Goal: Task Accomplishment & Management: Manage account settings

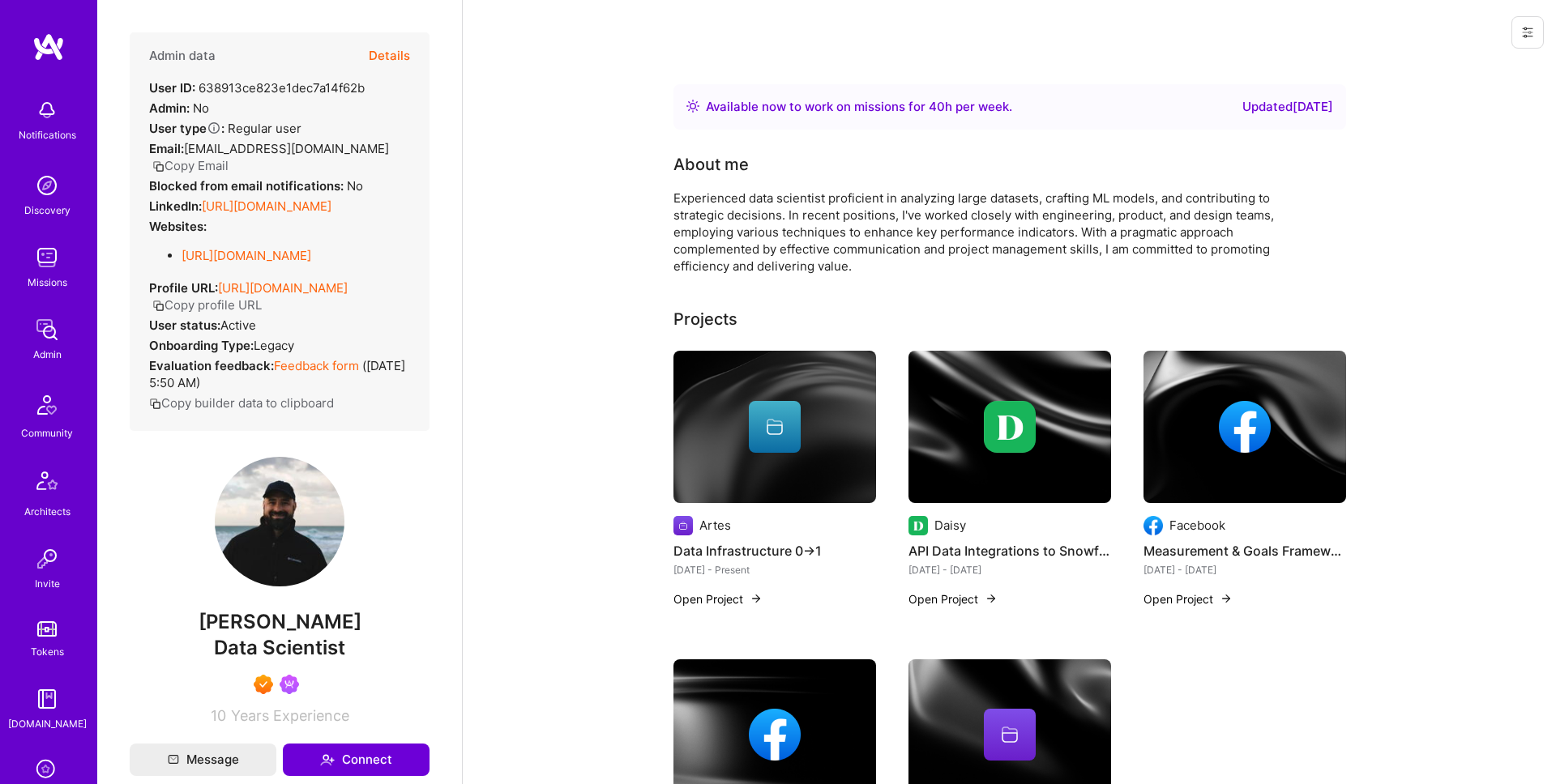
click at [402, 55] on button "Details" at bounding box center [389, 55] width 41 height 47
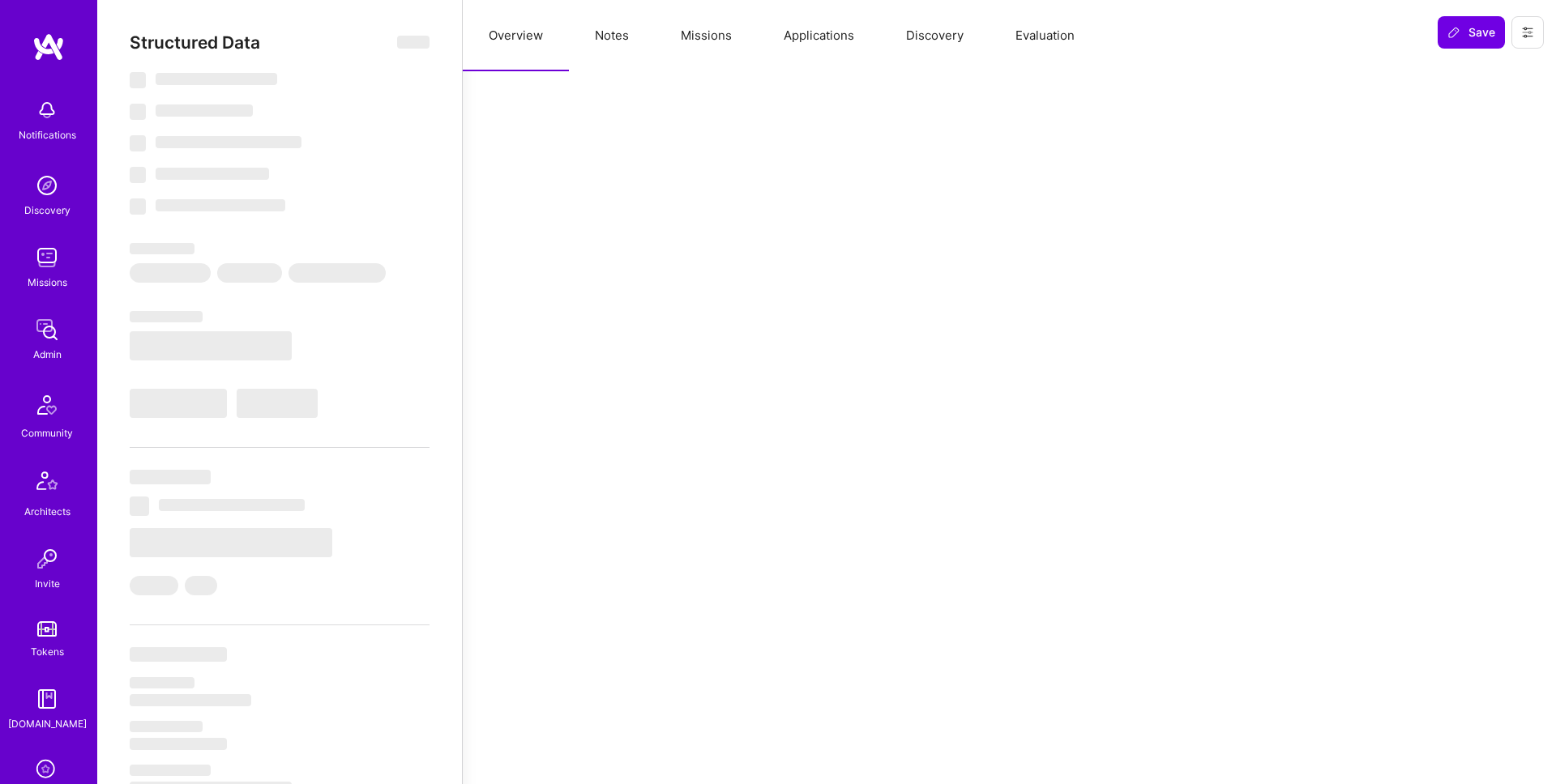
click at [715, 49] on button "Missions" at bounding box center [706, 35] width 103 height 71
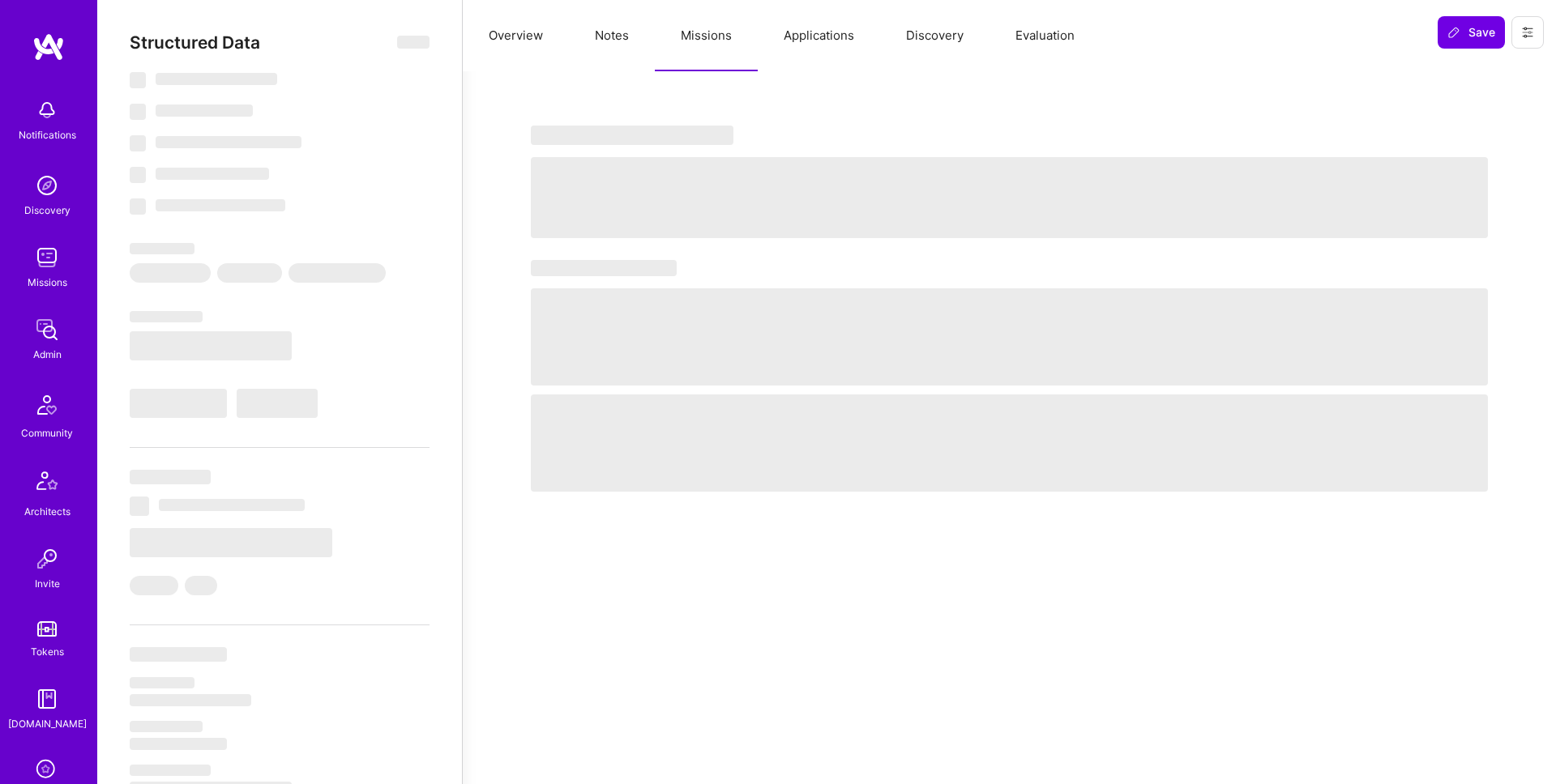
select select "Right Now"
select select "7"
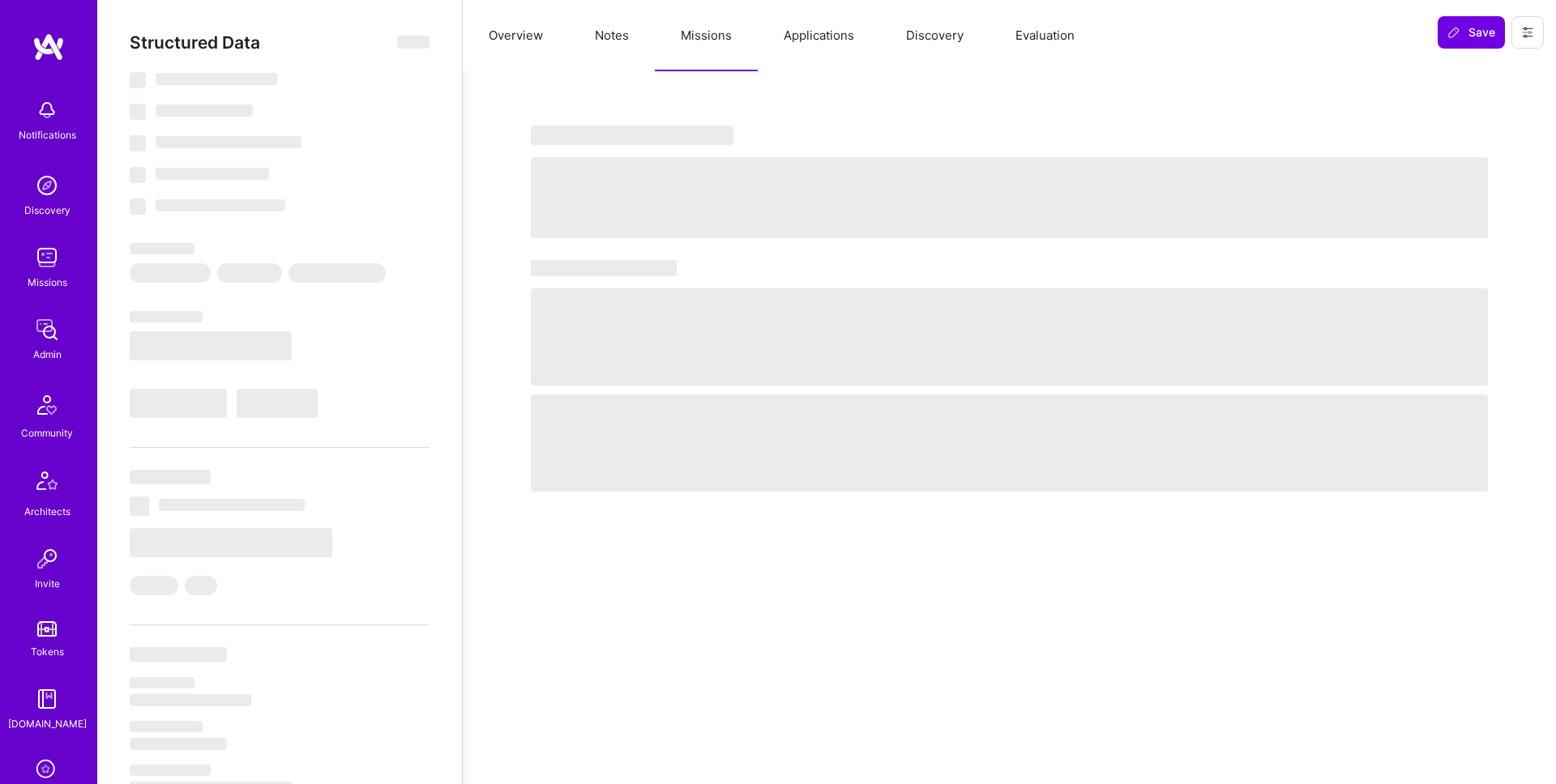
select select "US"
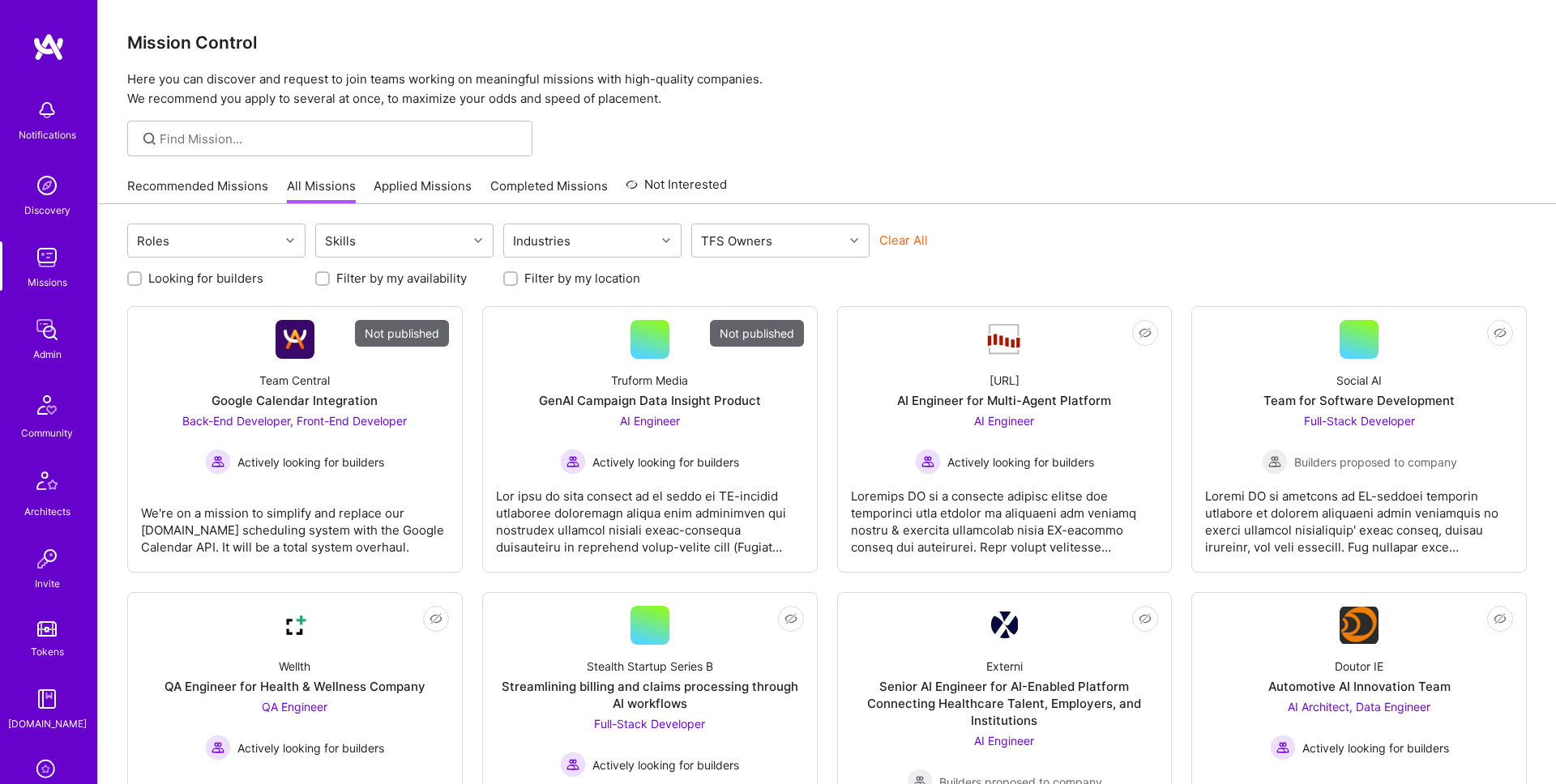
click at [914, 238] on button "Clear All" at bounding box center [903, 241] width 49 height 17
click at [844, 244] on div at bounding box center [857, 241] width 25 height 21
click at [767, 310] on div "Dor Groner" at bounding box center [780, 310] width 159 height 17
checkbox input "true"
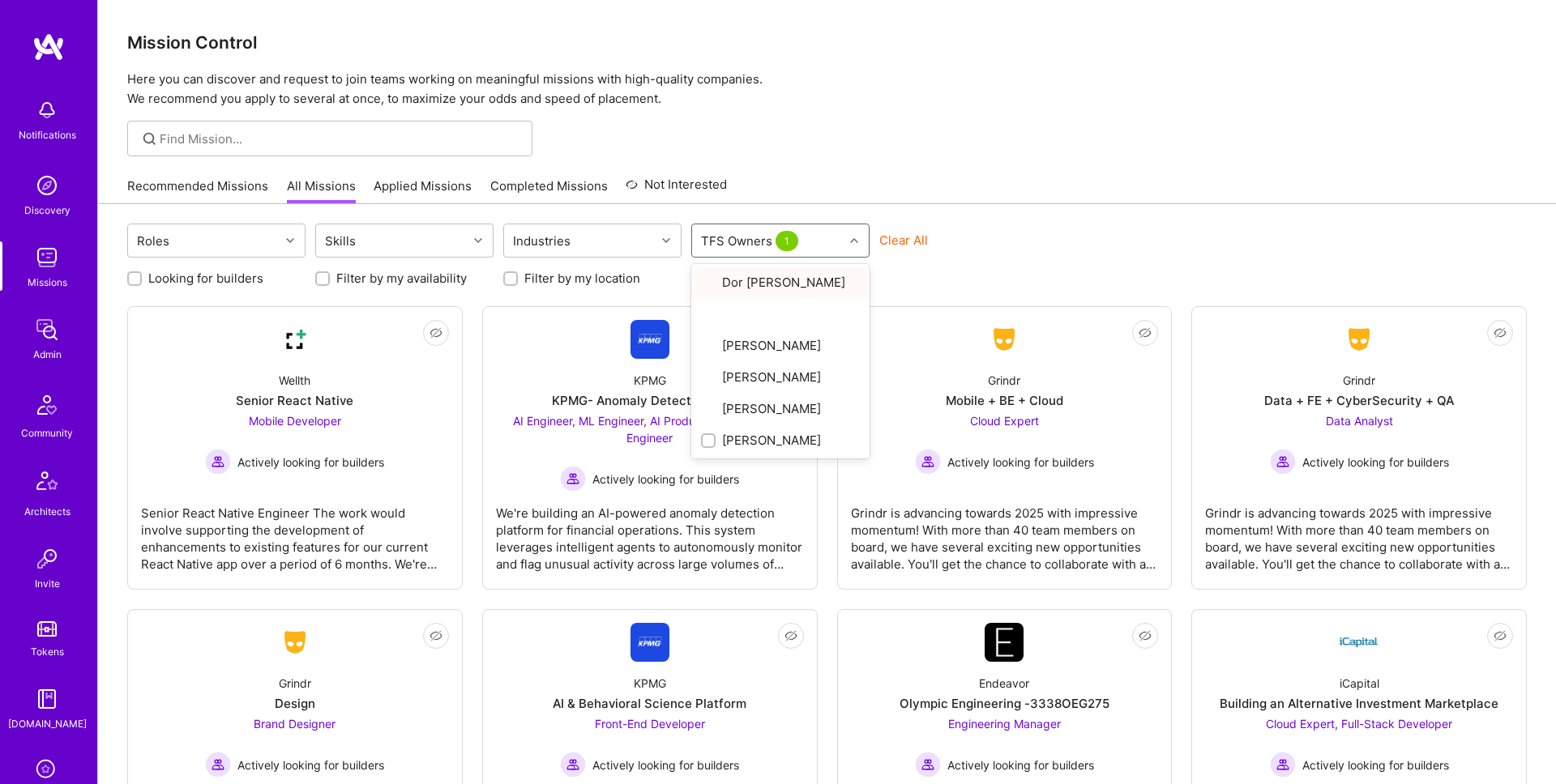
click at [975, 228] on div "Roles Skills Industries option Dor Groner, selected. option Dor Groner focused,…" at bounding box center [827, 243] width 1400 height 38
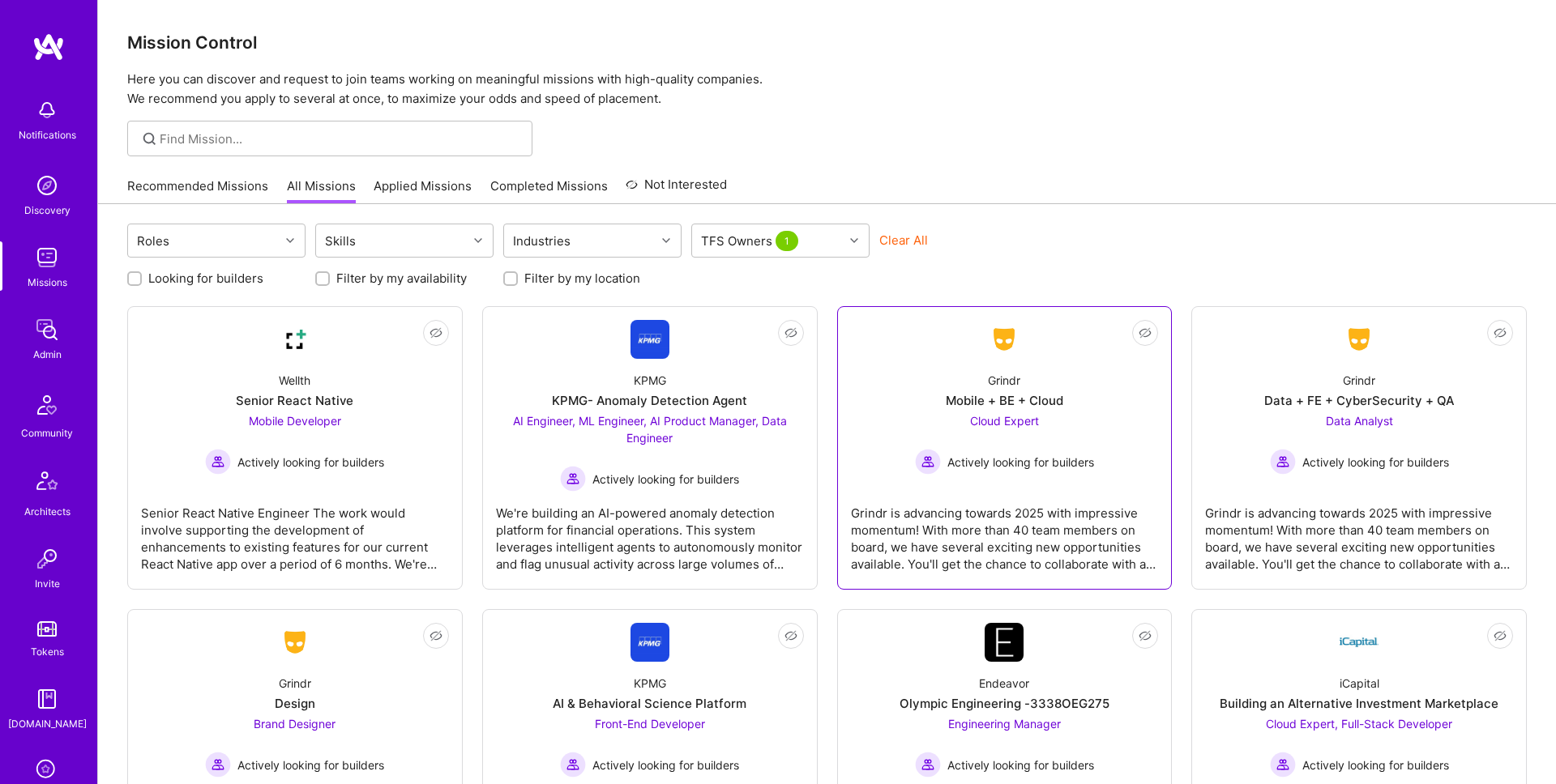
click at [868, 347] on link "Not Interested Grindr Mobile + BE + Cloud Cloud Expert Actively looking for bui…" at bounding box center [1005, 447] width 308 height 256
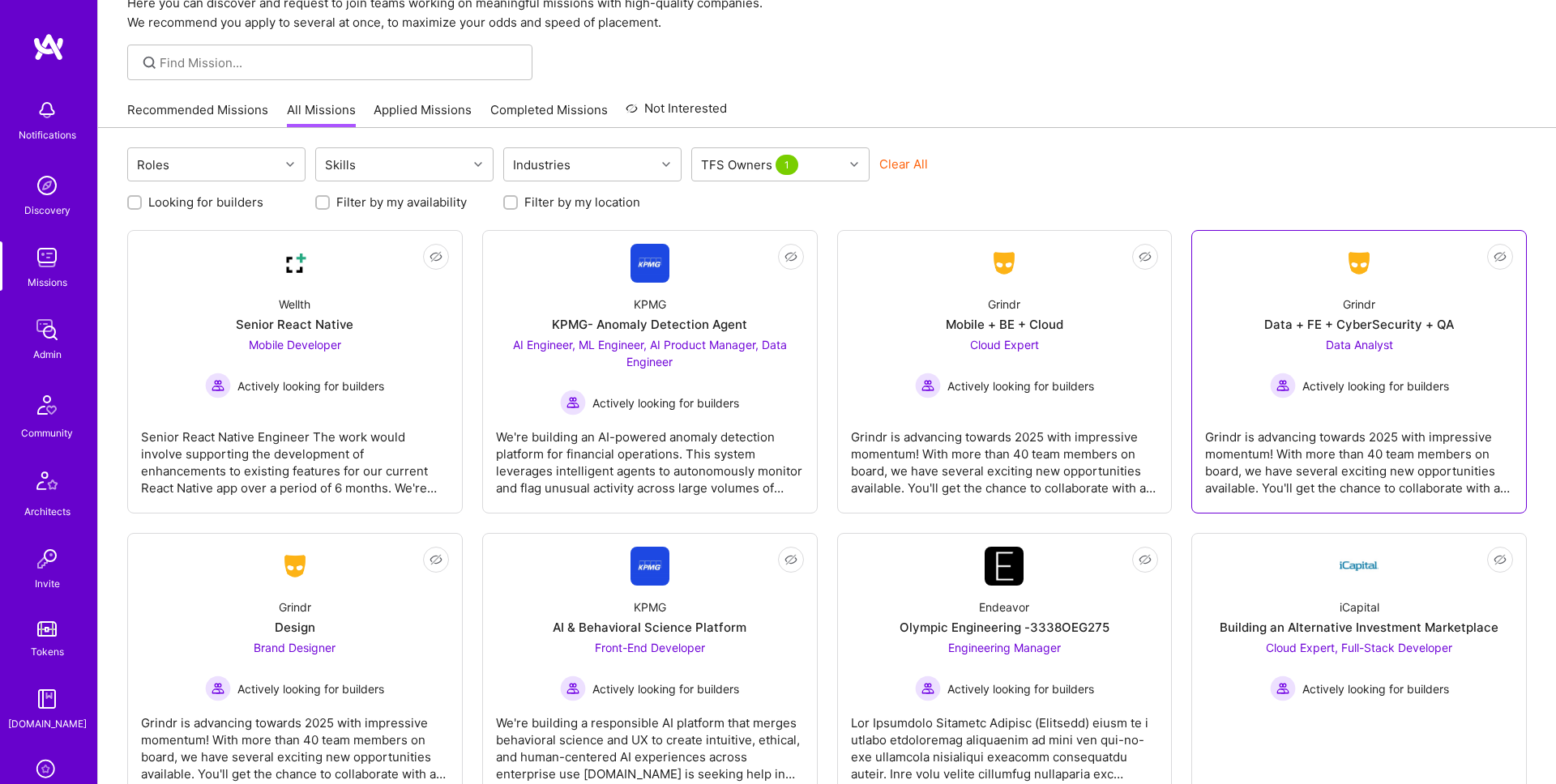
scroll to position [130, 0]
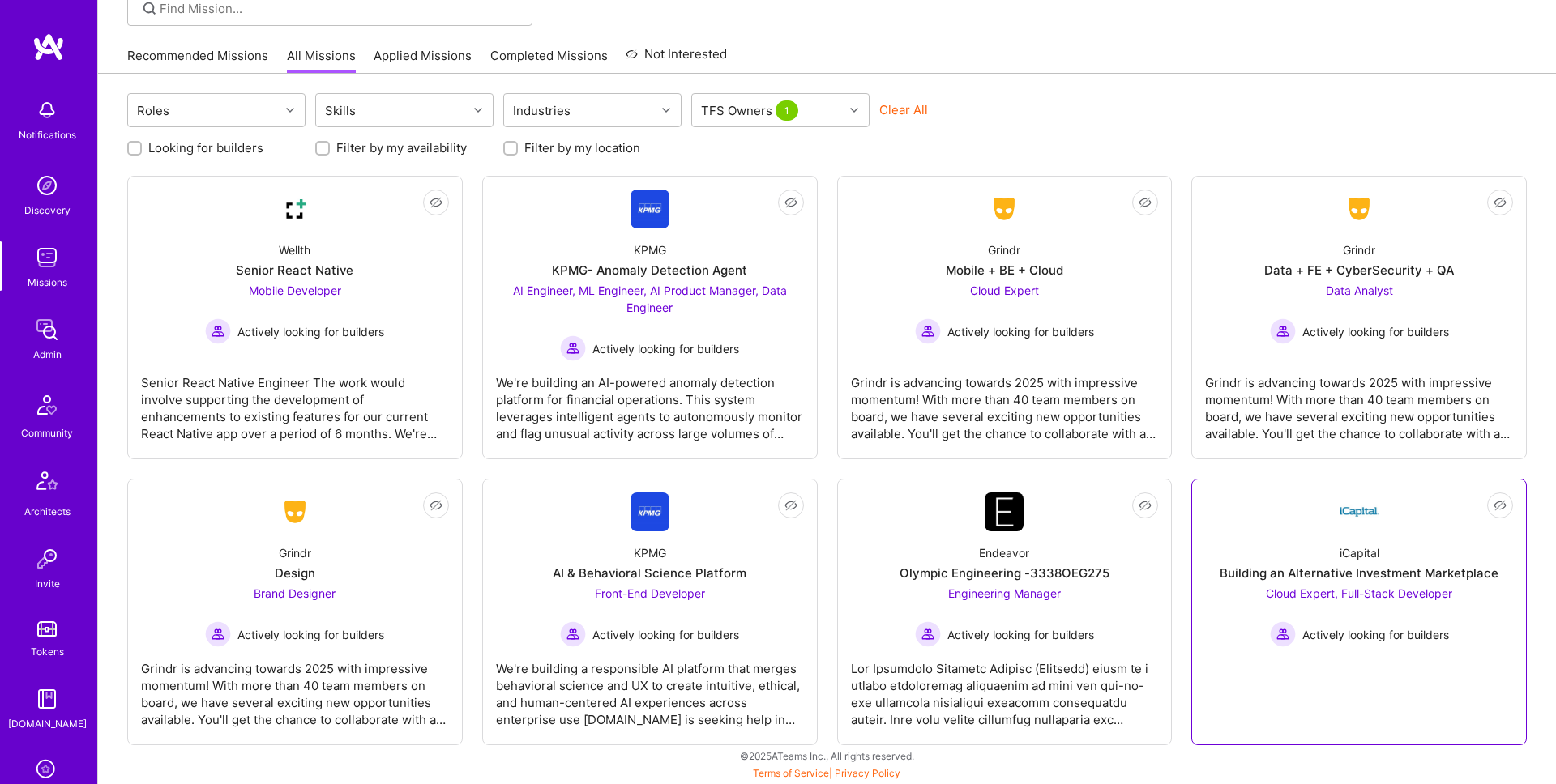
click at [1304, 520] on link "Not Interested iCapital Building an Alternative Investment Marketplace Cloud Ex…" at bounding box center [1359, 612] width 308 height 239
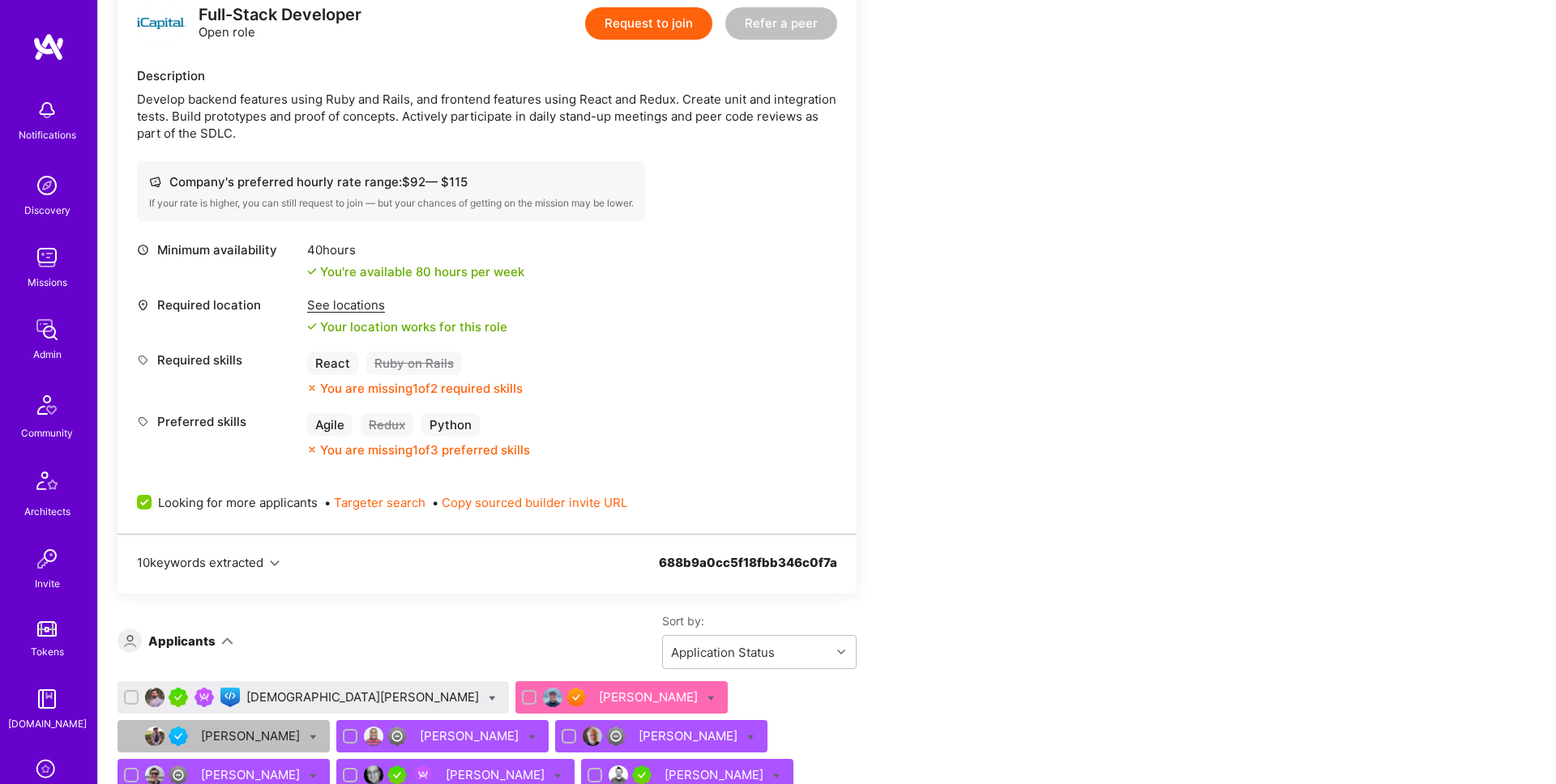
scroll to position [863, 0]
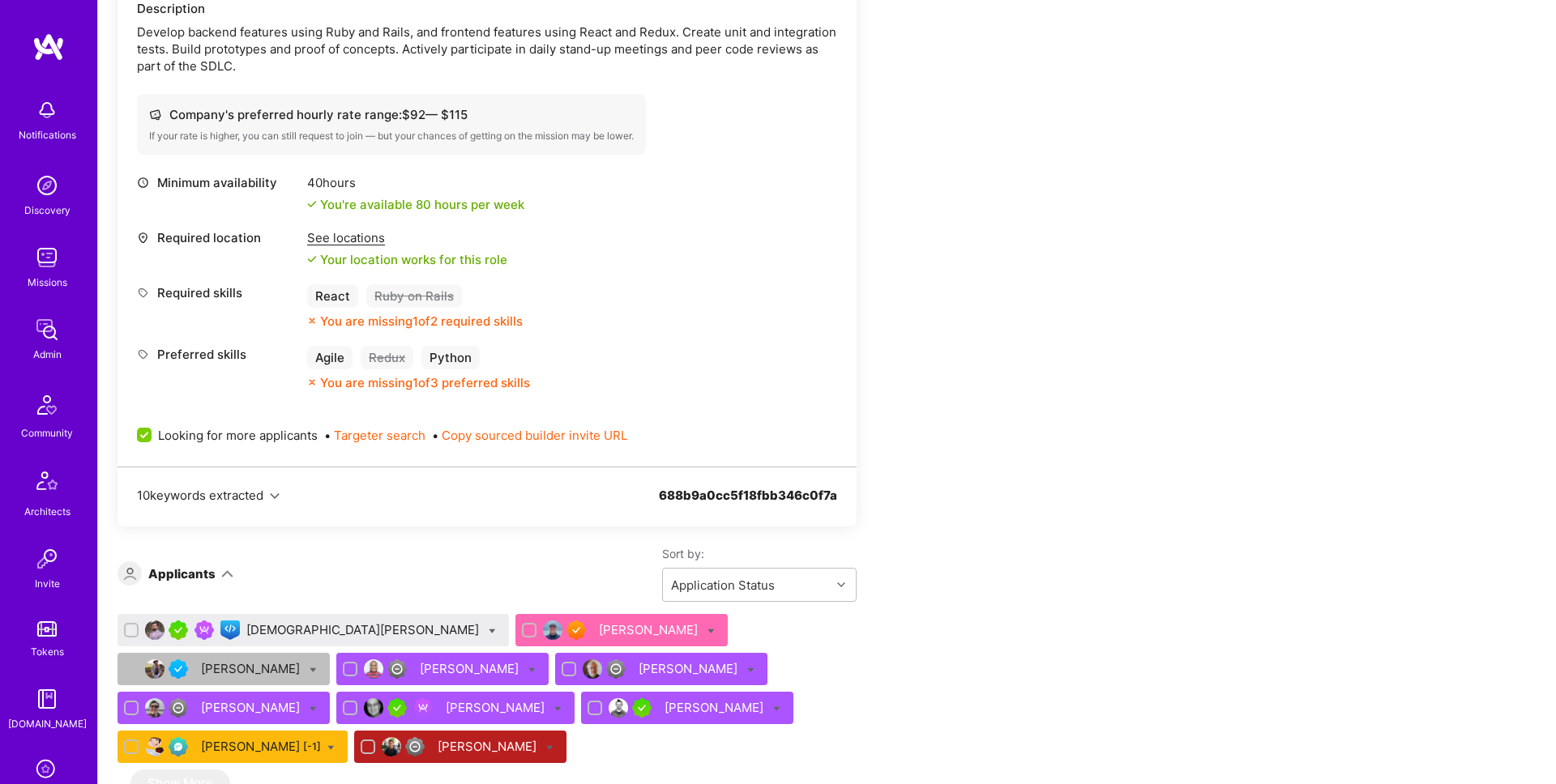
click at [284, 634] on div "Muhammad Umer" at bounding box center [364, 630] width 236 height 17
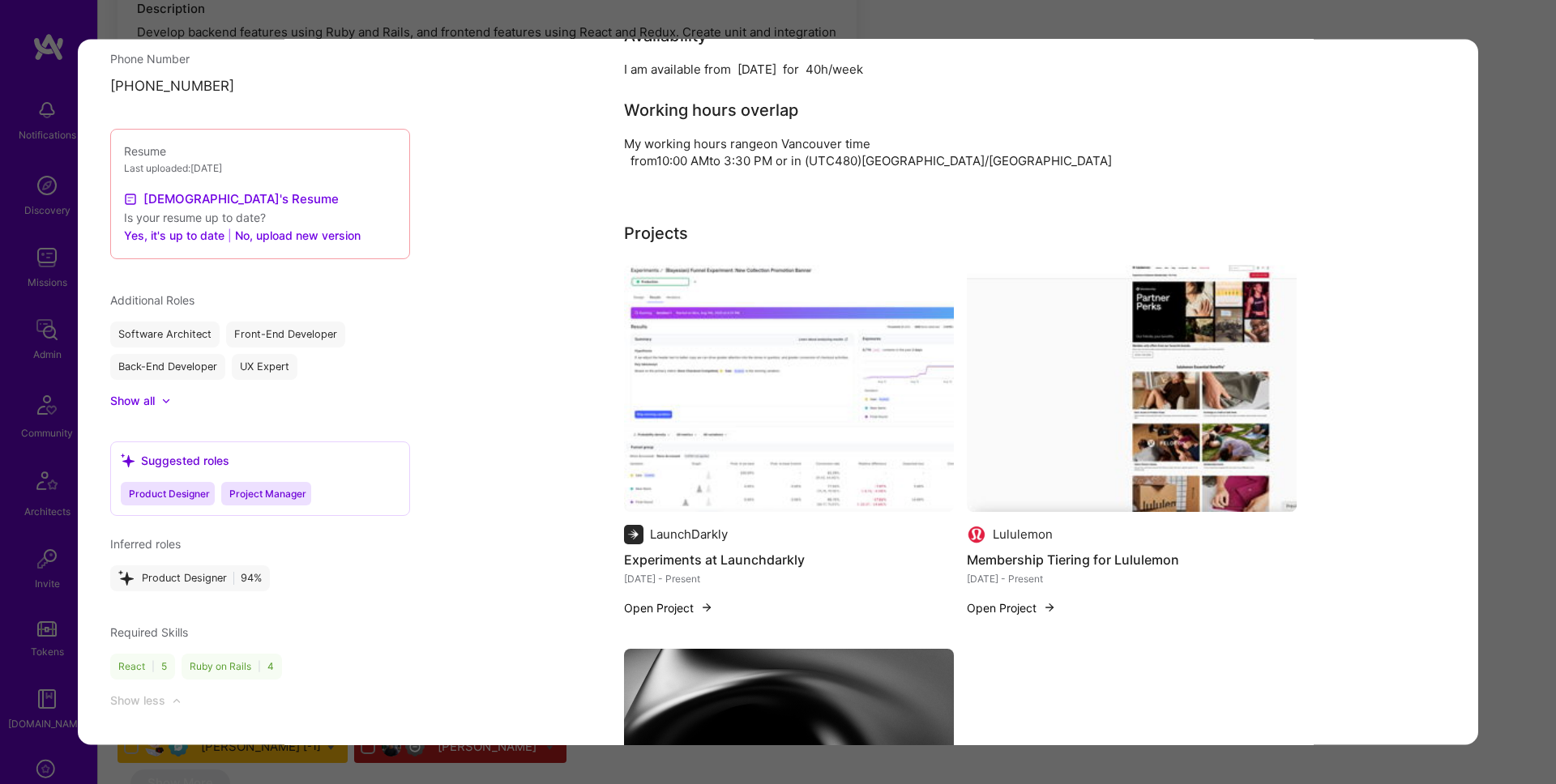
scroll to position [1591, 0]
click at [1517, 442] on div "Application 1 of 10 Builder Missing Requirements Required Location See location…" at bounding box center [778, 392] width 1556 height 784
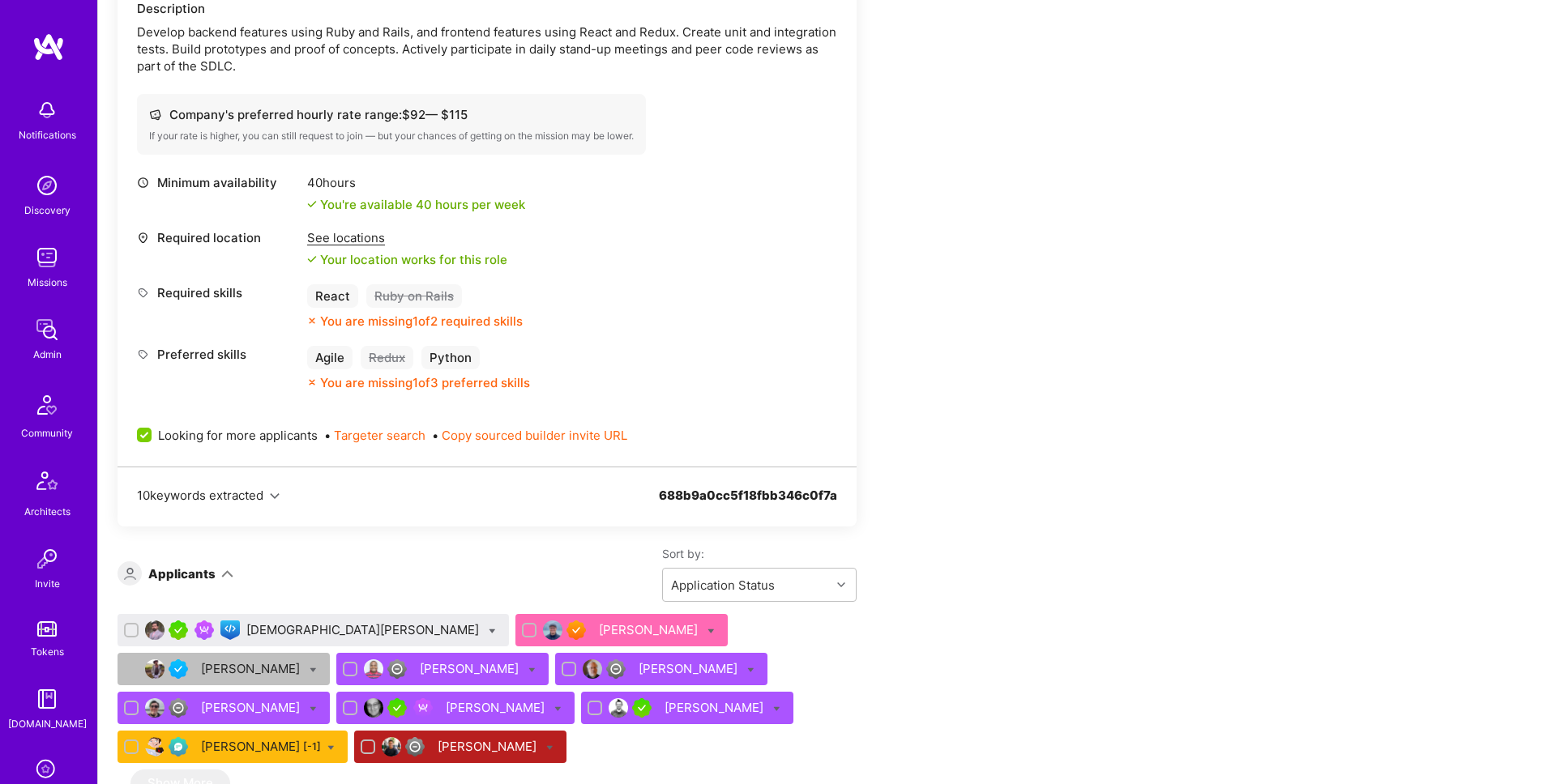
click at [489, 630] on icon at bounding box center [493, 631] width 8 height 8
checkbox input "true"
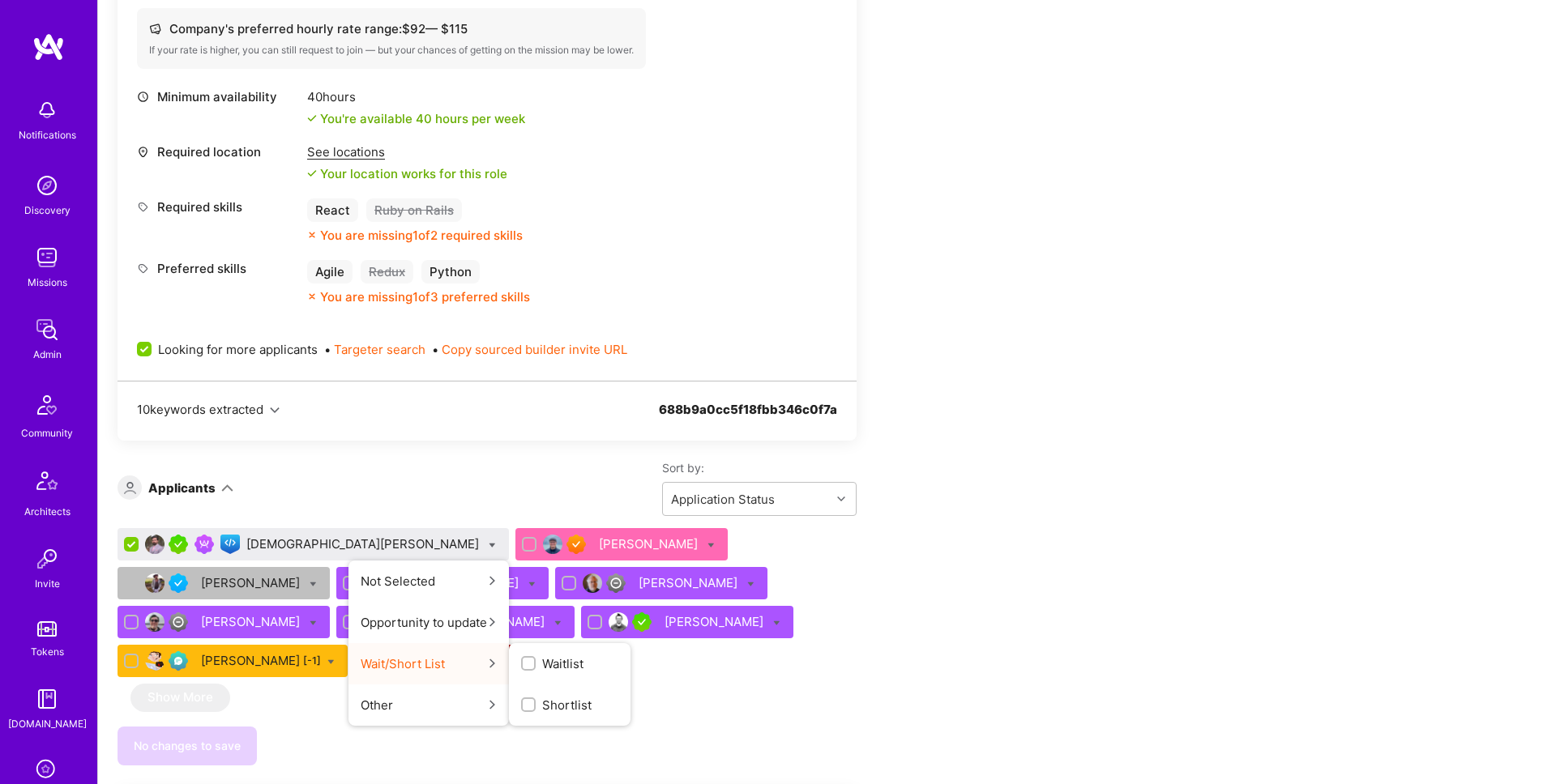
scroll to position [964, 0]
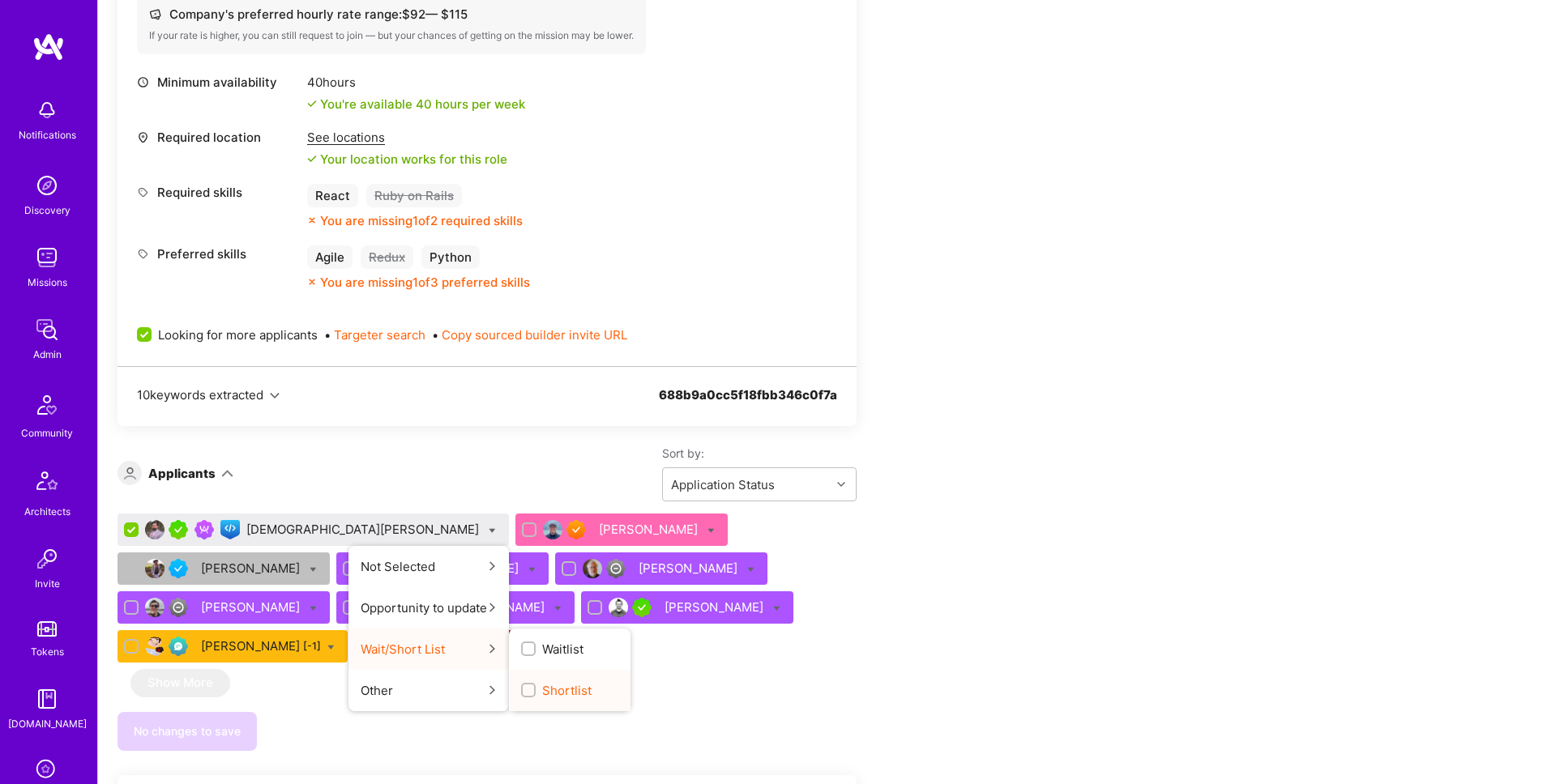
click at [524, 691] on input "Shortlist" at bounding box center [530, 692] width 11 height 11
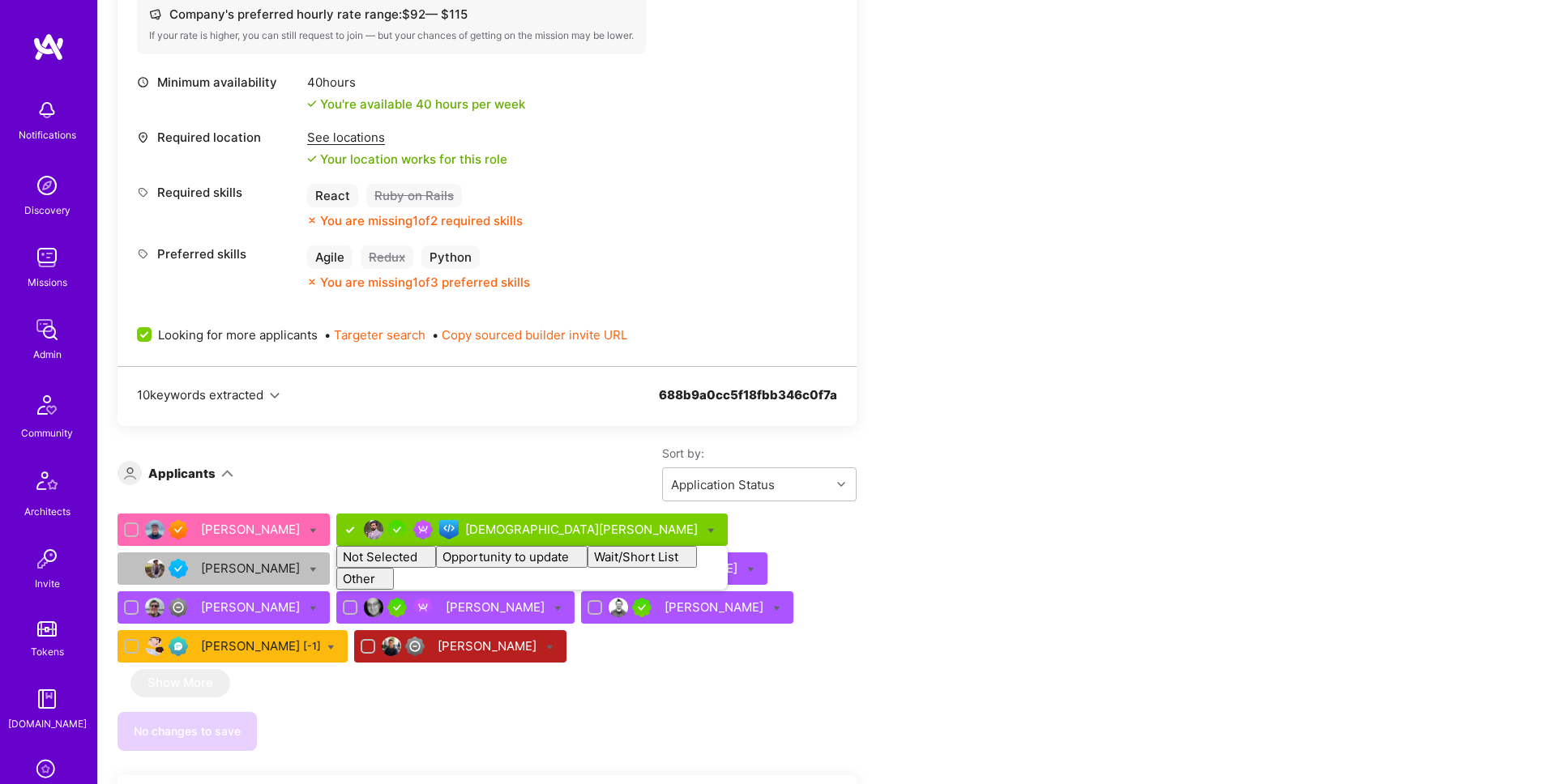
drag, startPoint x: 943, startPoint y: 604, endPoint x: 933, endPoint y: 602, distance: 10.2
checkbox input "false"
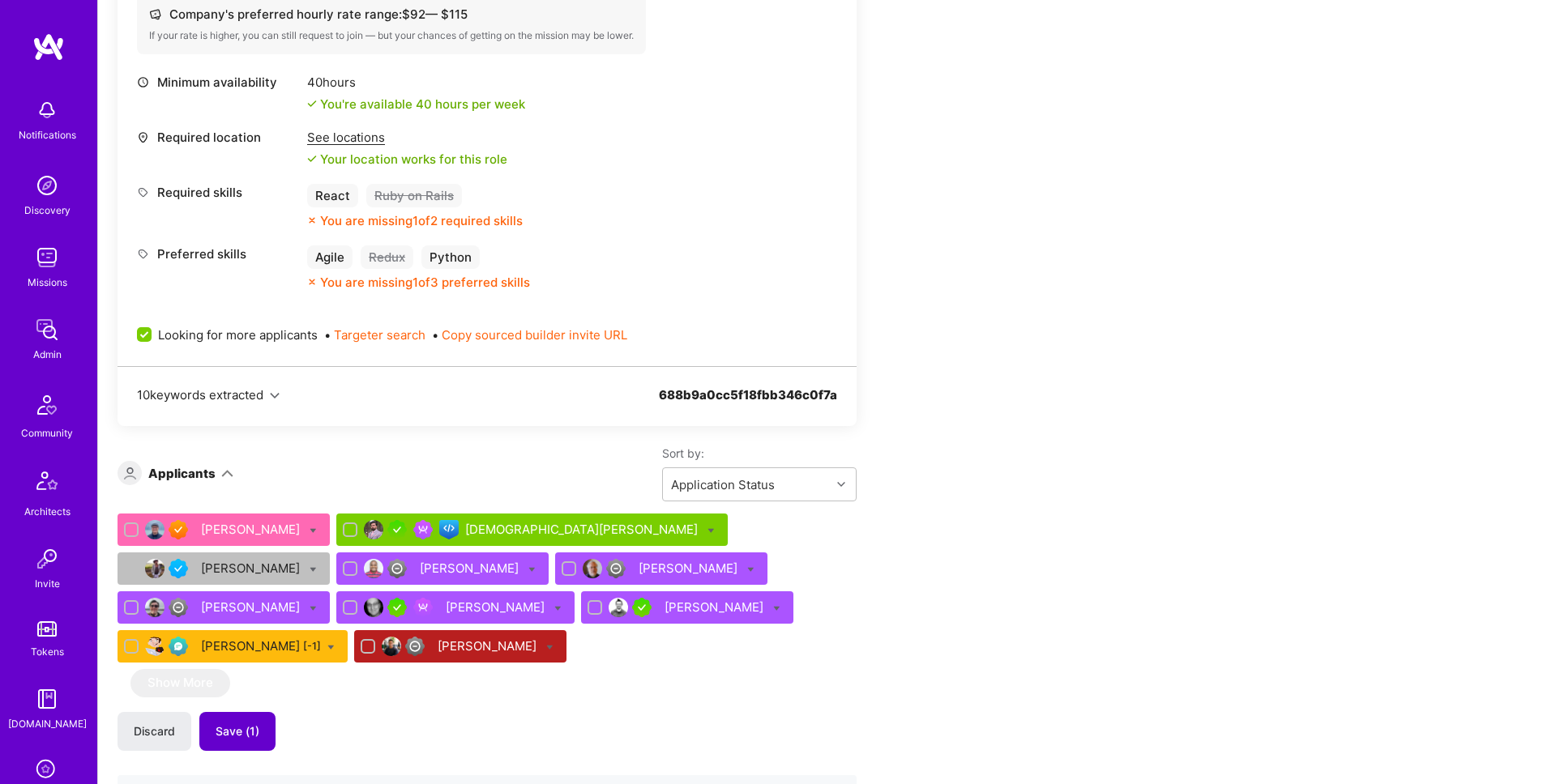
click at [251, 732] on span "Save (1)" at bounding box center [238, 732] width 44 height 16
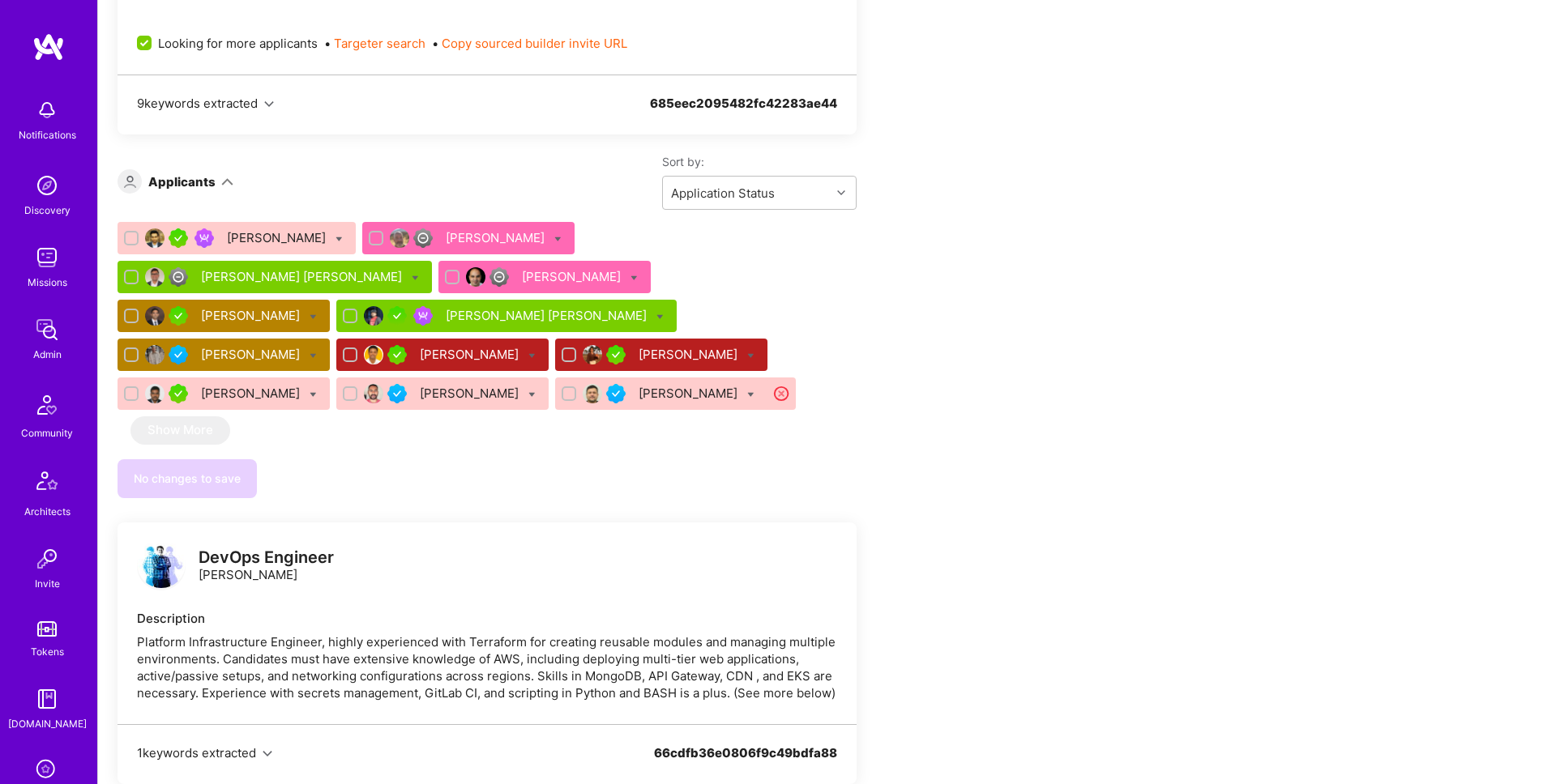
scroll to position [2360, 0]
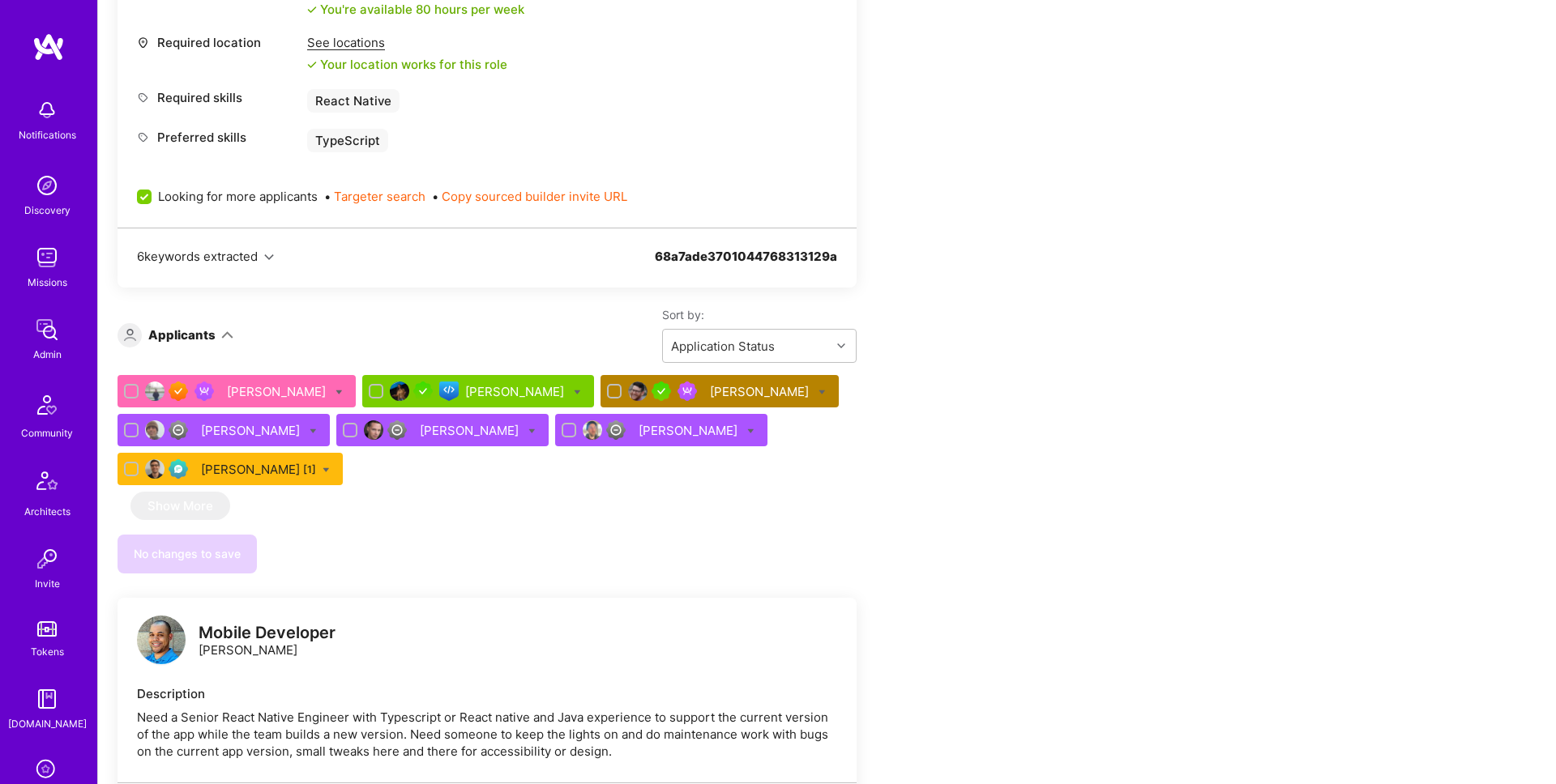
scroll to position [700, 0]
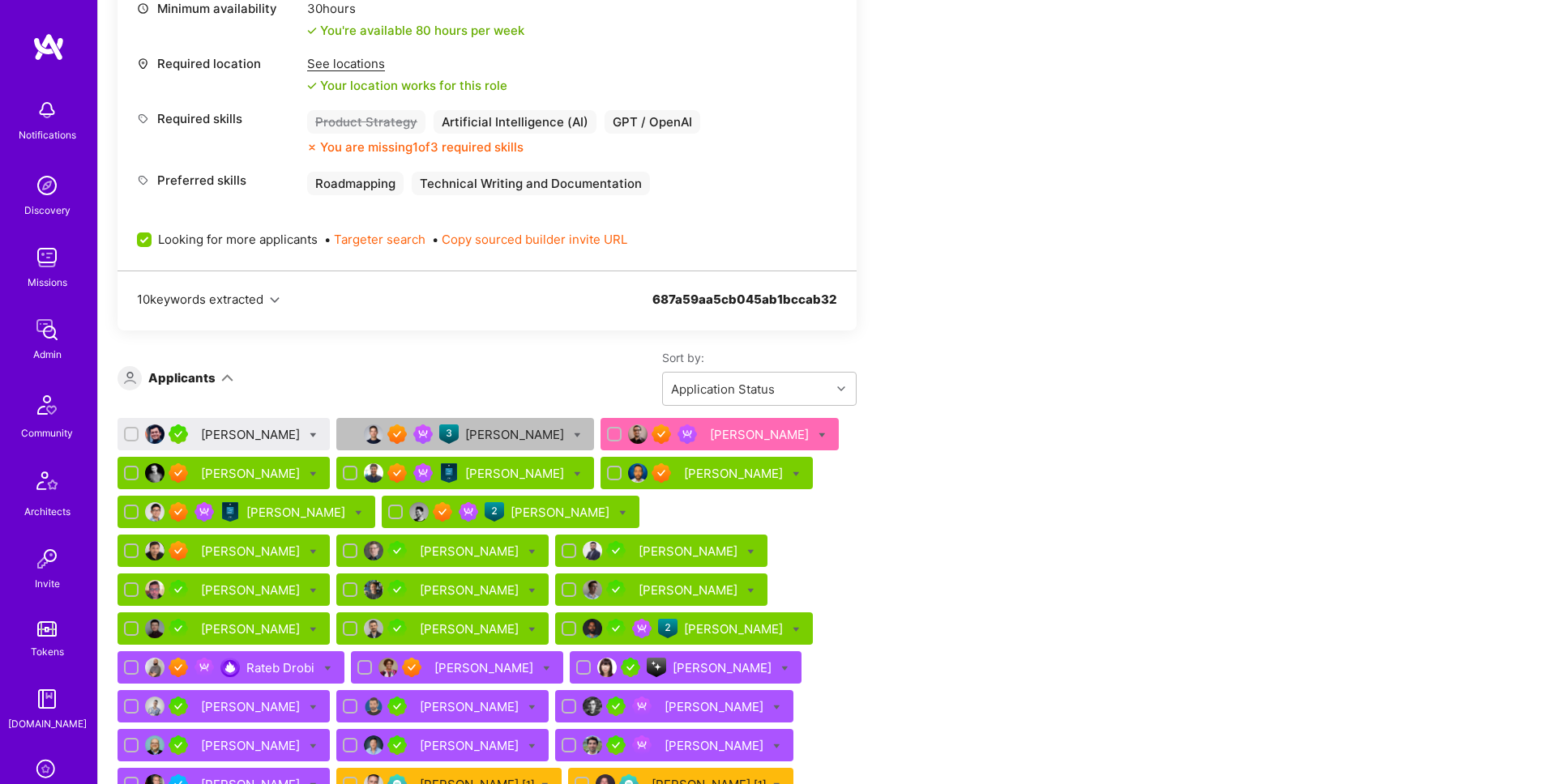
scroll to position [4133, 0]
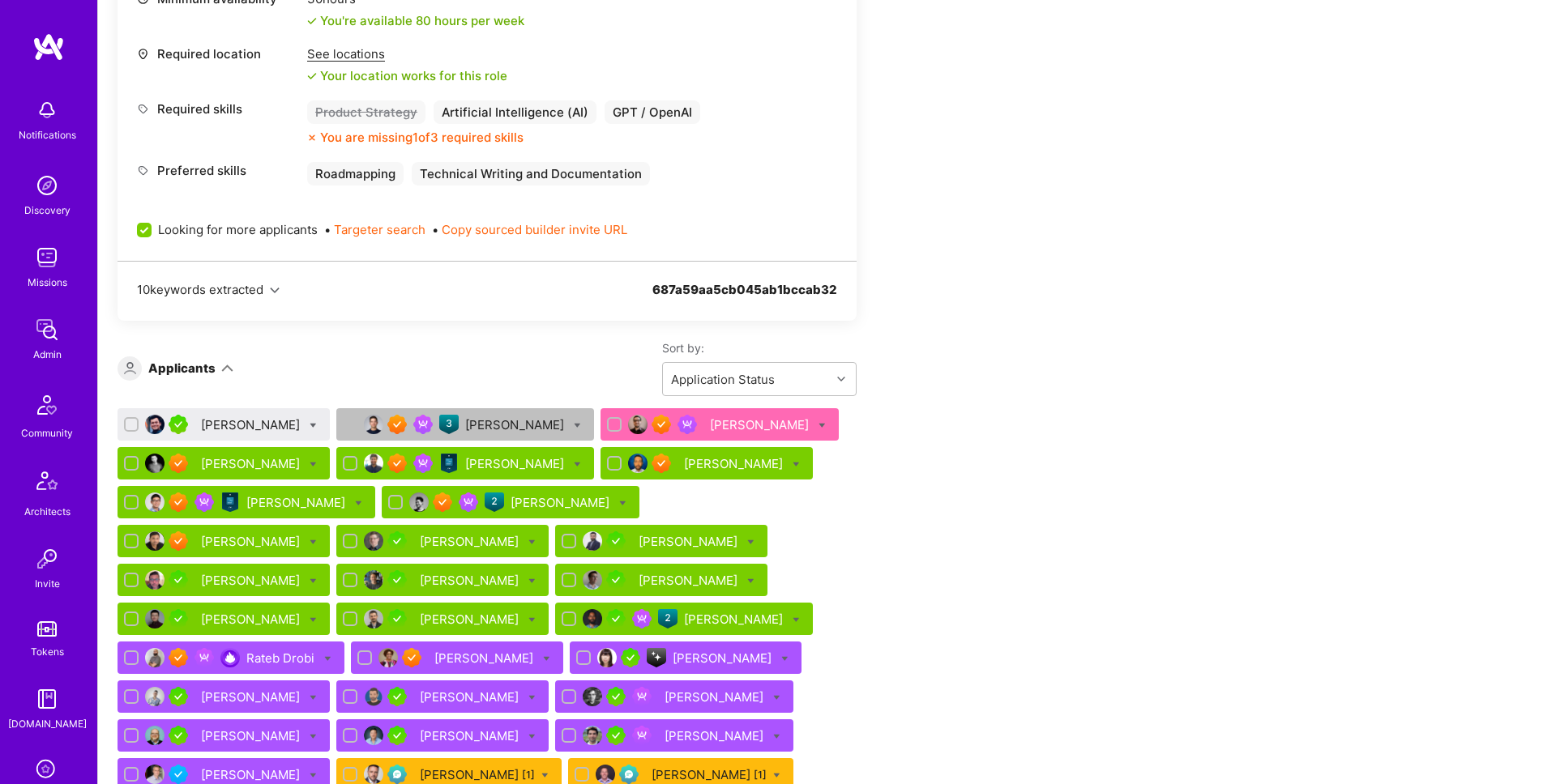
click at [231, 417] on div "Gaurav Gupta" at bounding box center [251, 425] width 102 height 17
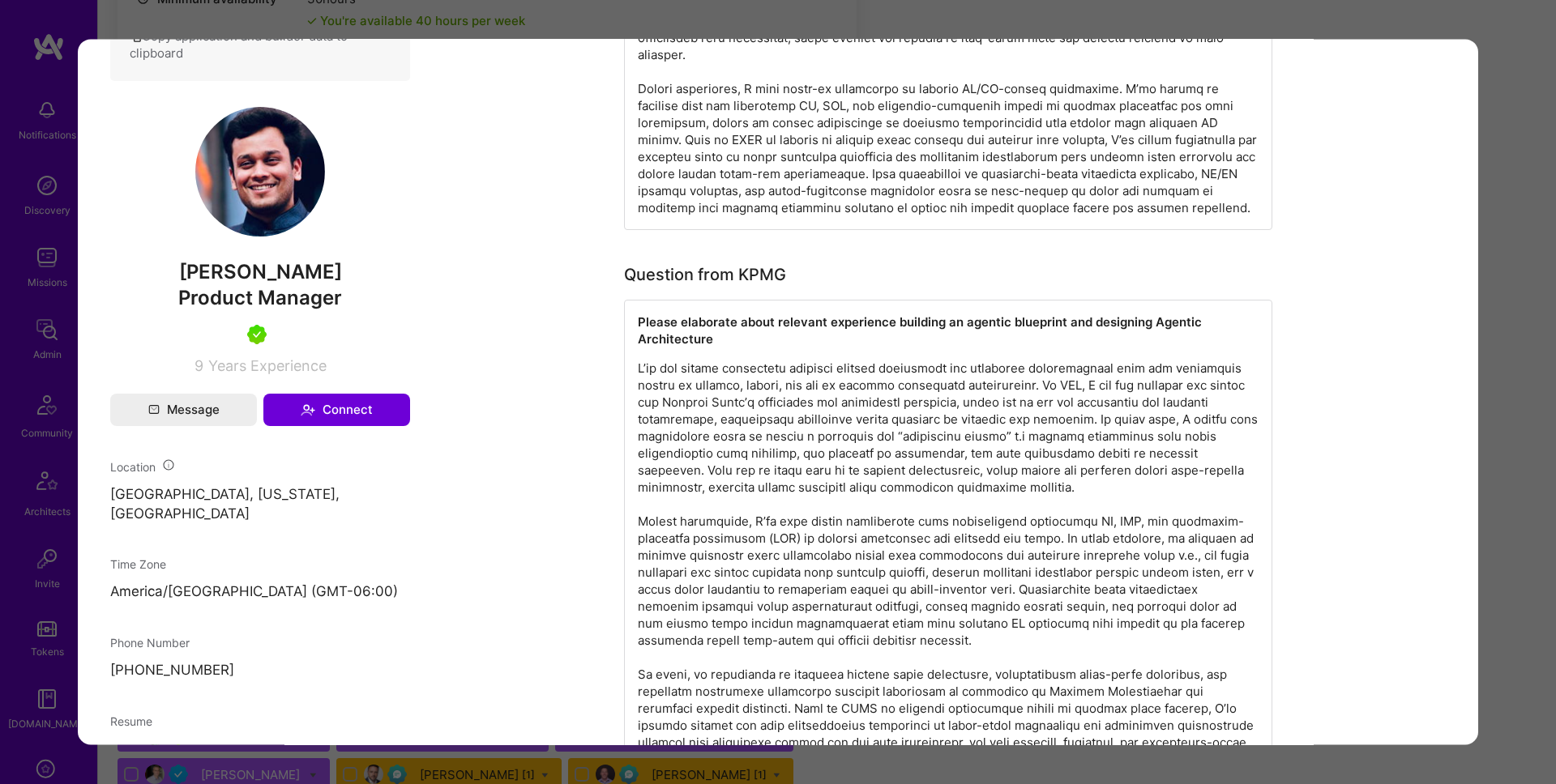
scroll to position [833, 0]
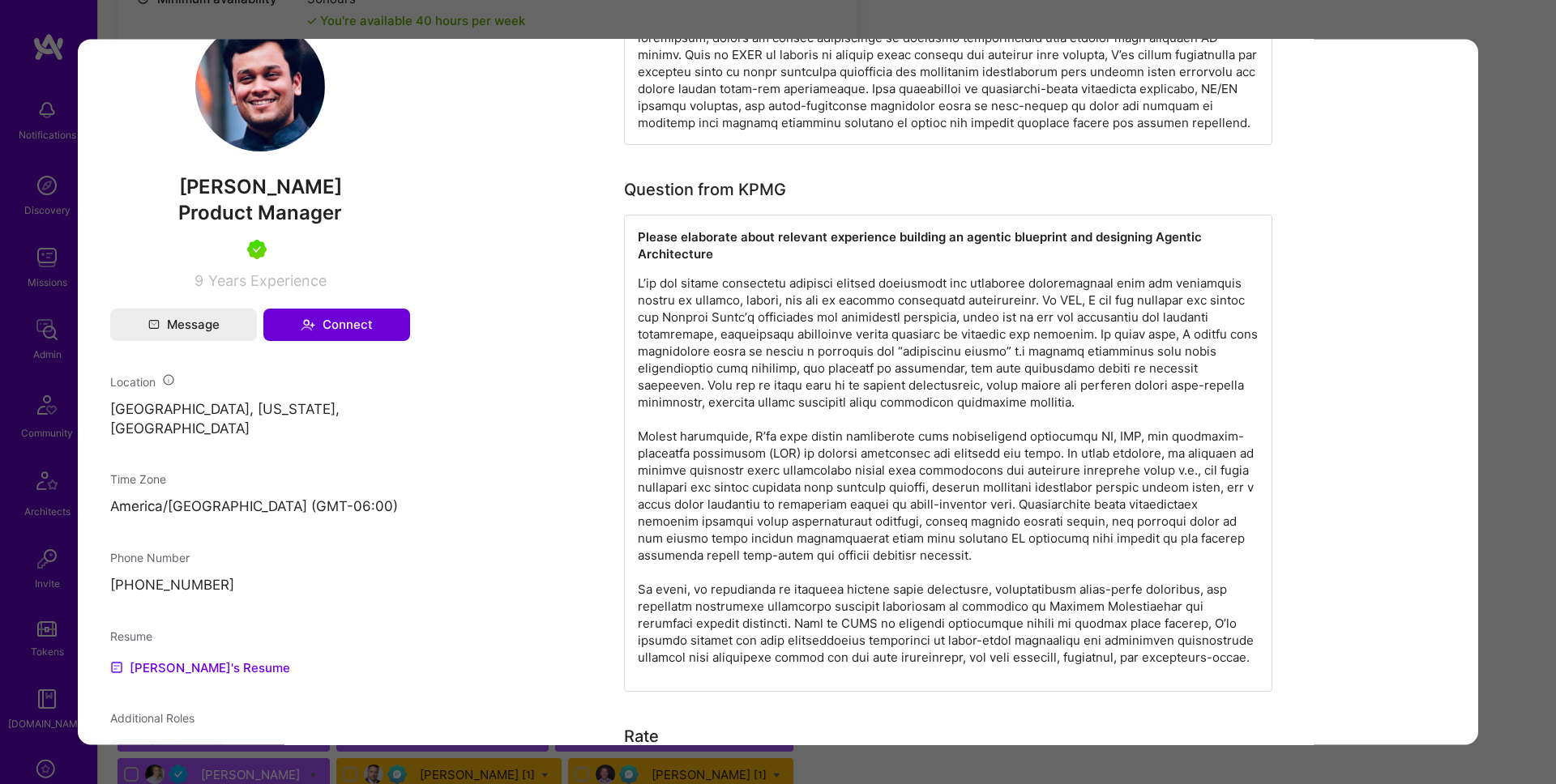
drag, startPoint x: 1485, startPoint y: 254, endPoint x: 1175, endPoint y: 265, distance: 310.2
click at [1485, 254] on div "Application 1 of 41 Evaluation scores Expertise level Very good Interpersonal s…" at bounding box center [778, 392] width 1556 height 784
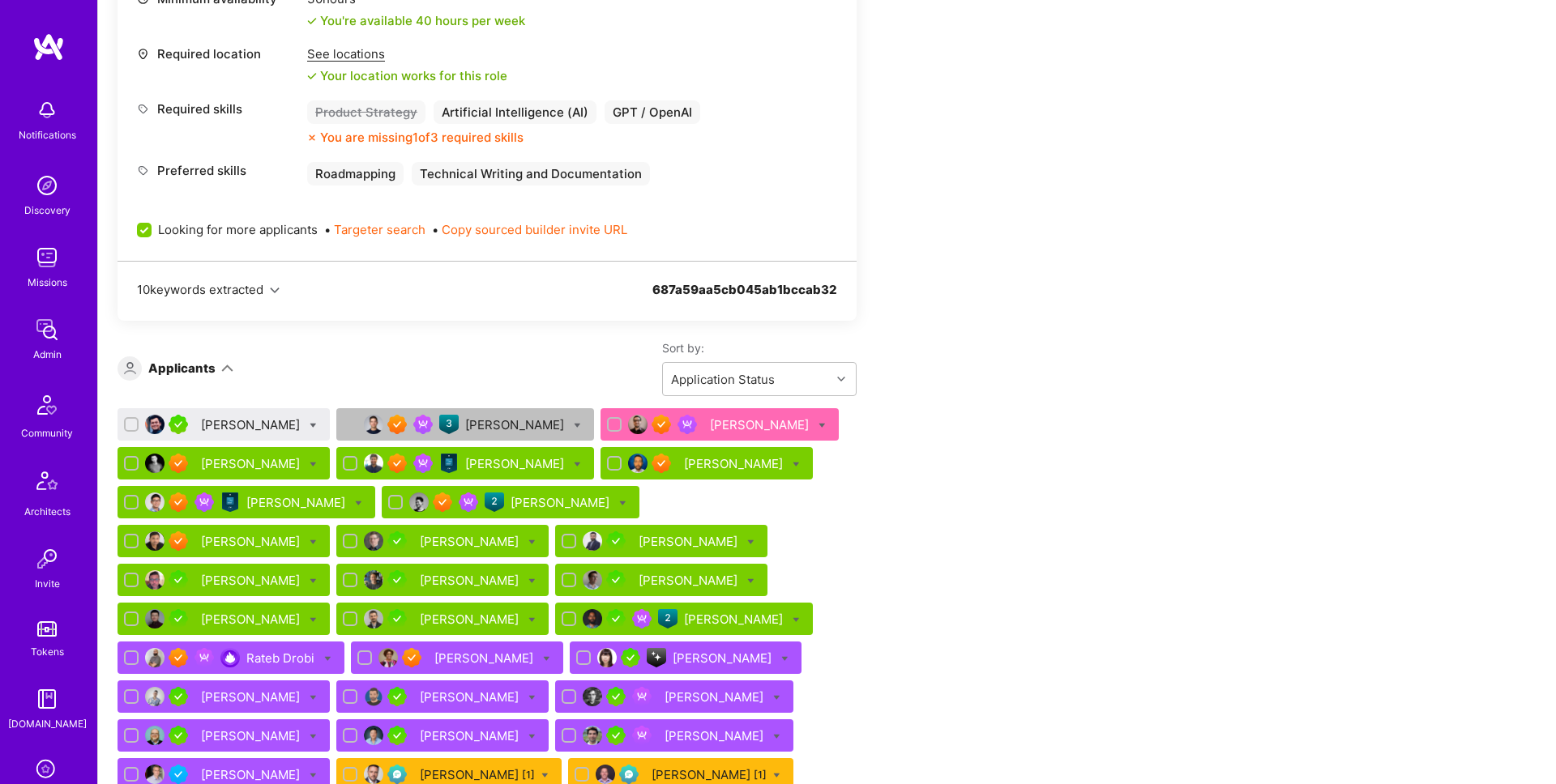
click at [309, 422] on icon at bounding box center [313, 426] width 8 height 8
checkbox input "true"
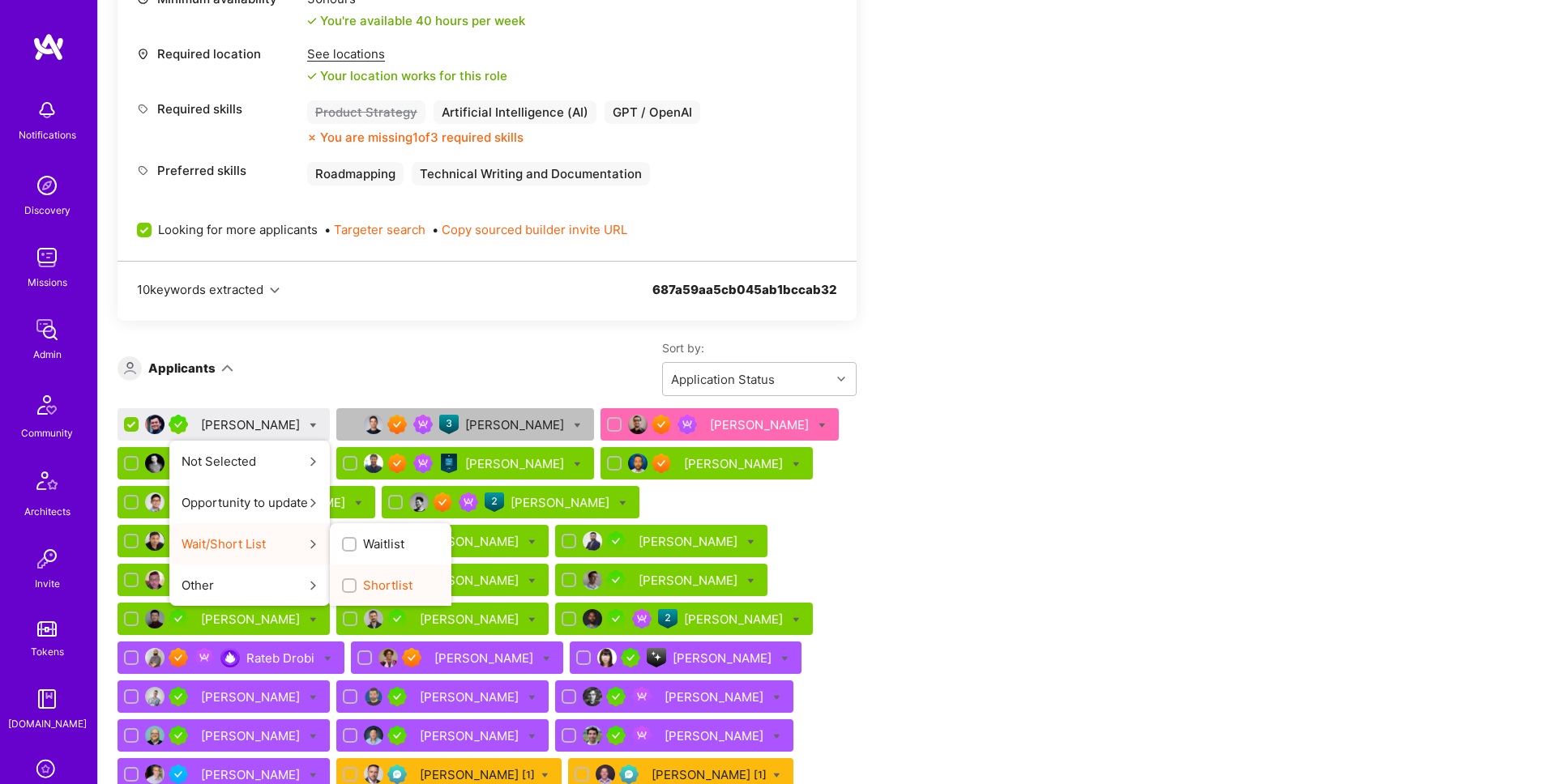
click at [342, 577] on label "Shortlist" at bounding box center [377, 585] width 70 height 17
click at [345, 581] on input "Shortlist" at bounding box center [351, 587] width 11 height 11
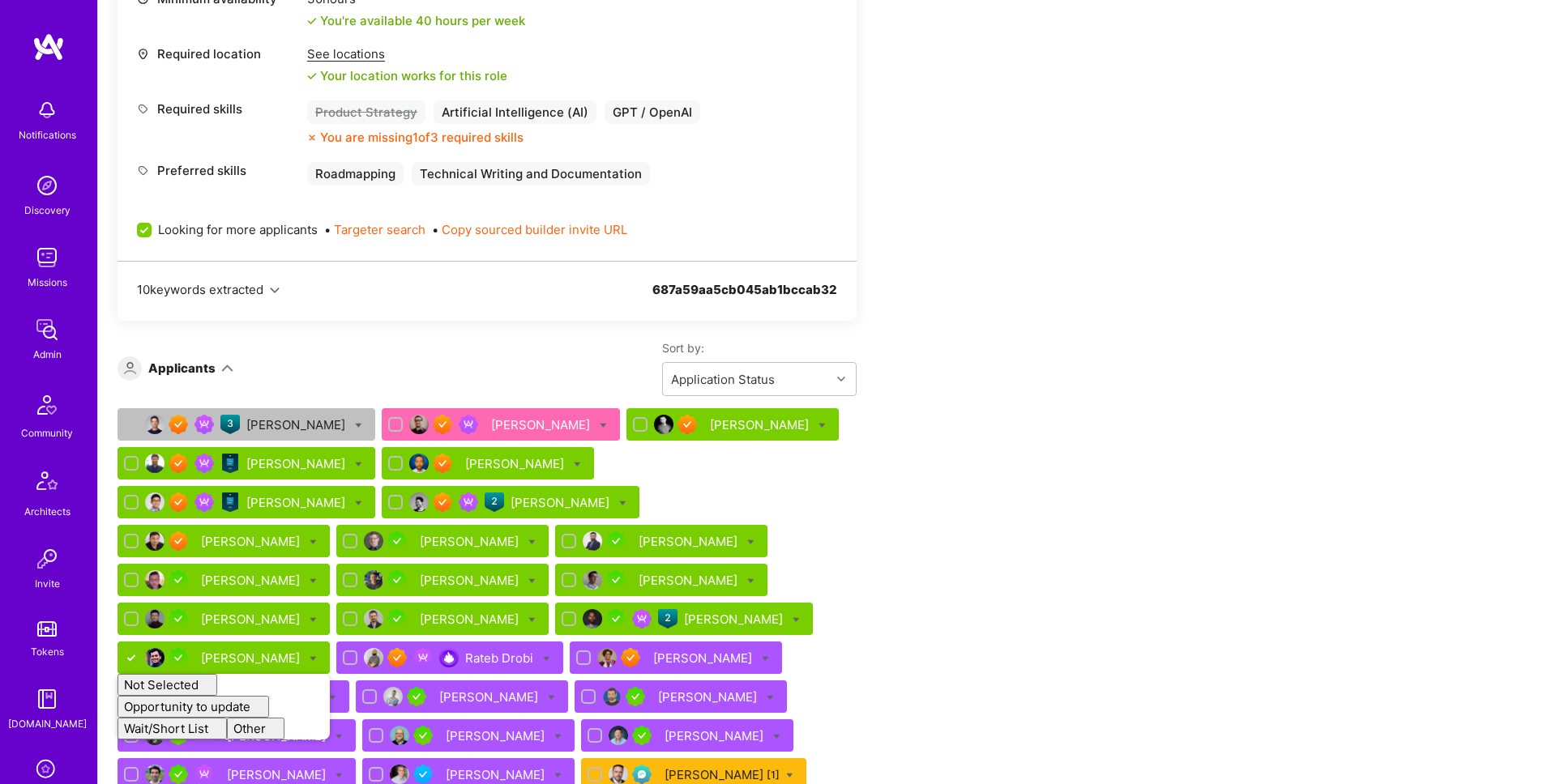
checkbox input "false"
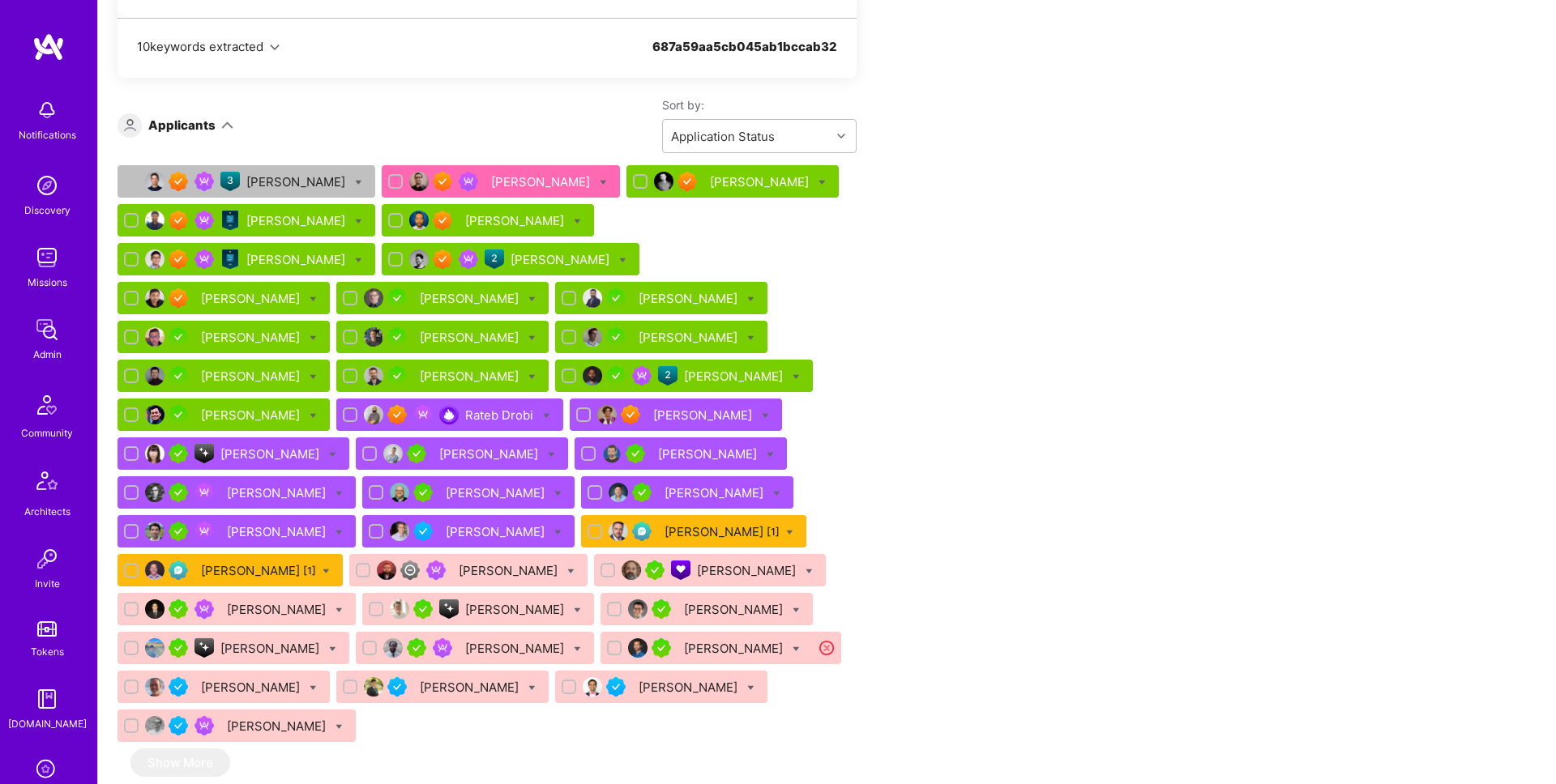
scroll to position [4559, 0]
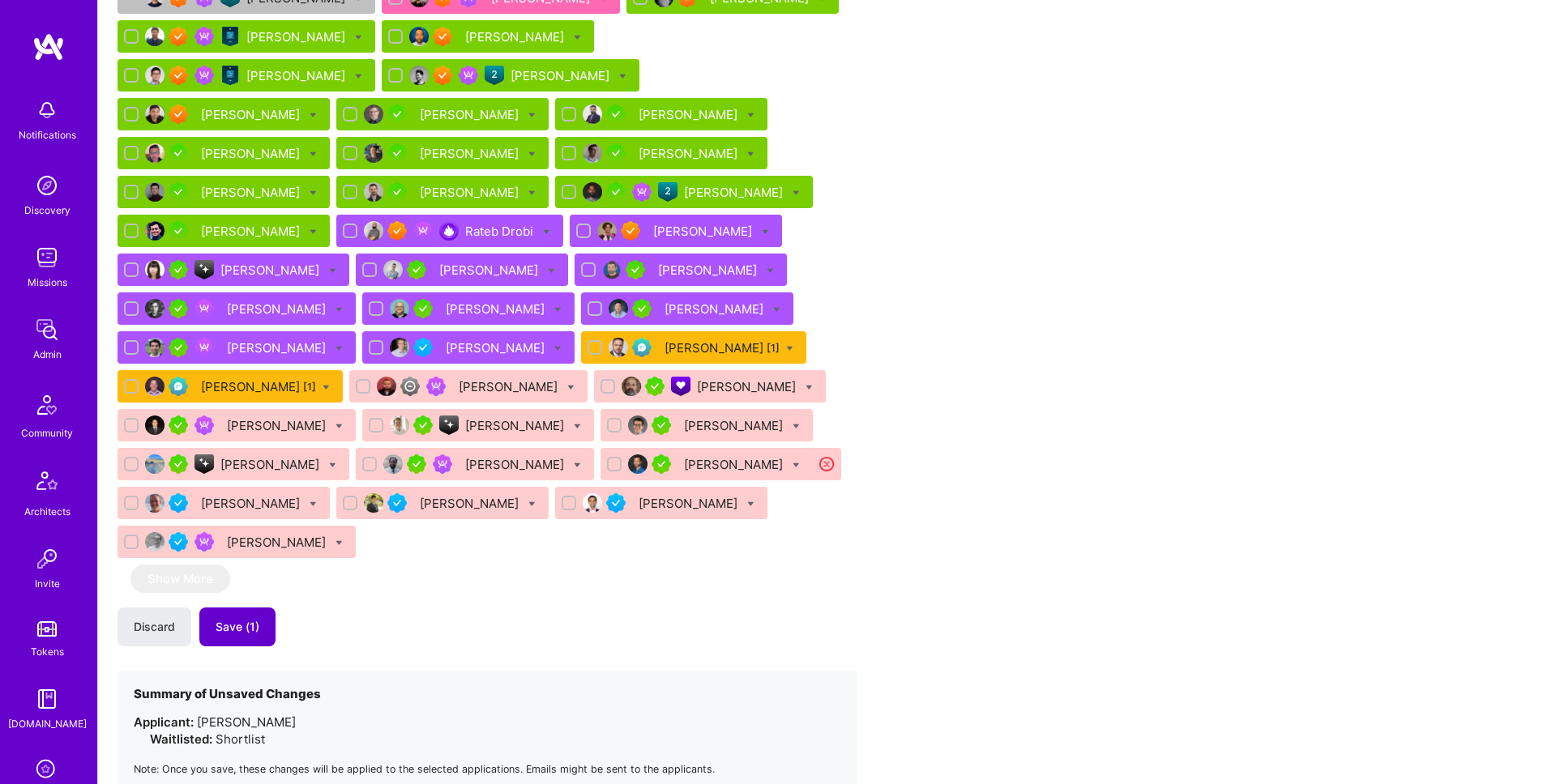
click at [246, 608] on button "Save (1)" at bounding box center [238, 627] width 76 height 39
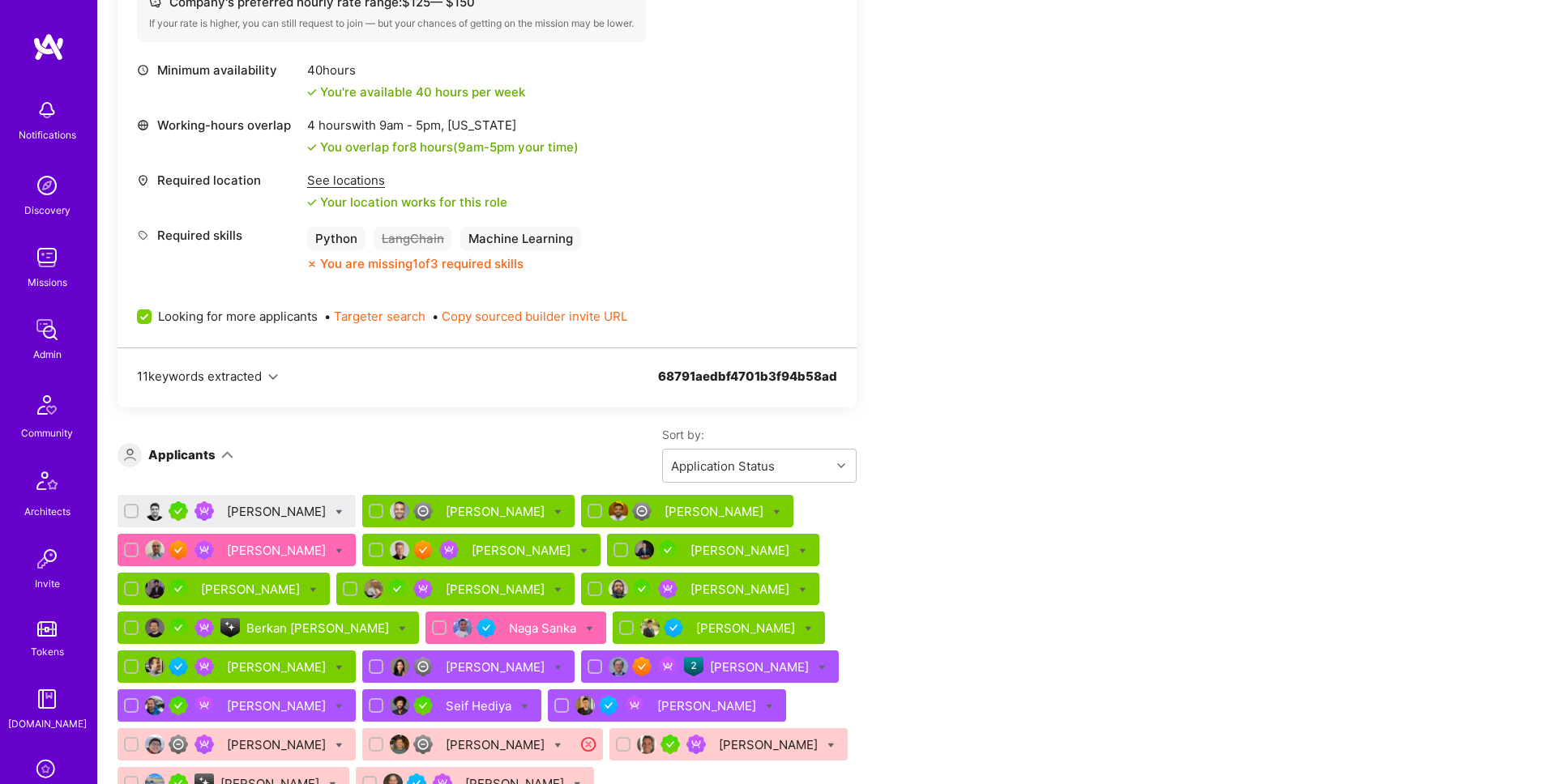
scroll to position [2834, 0]
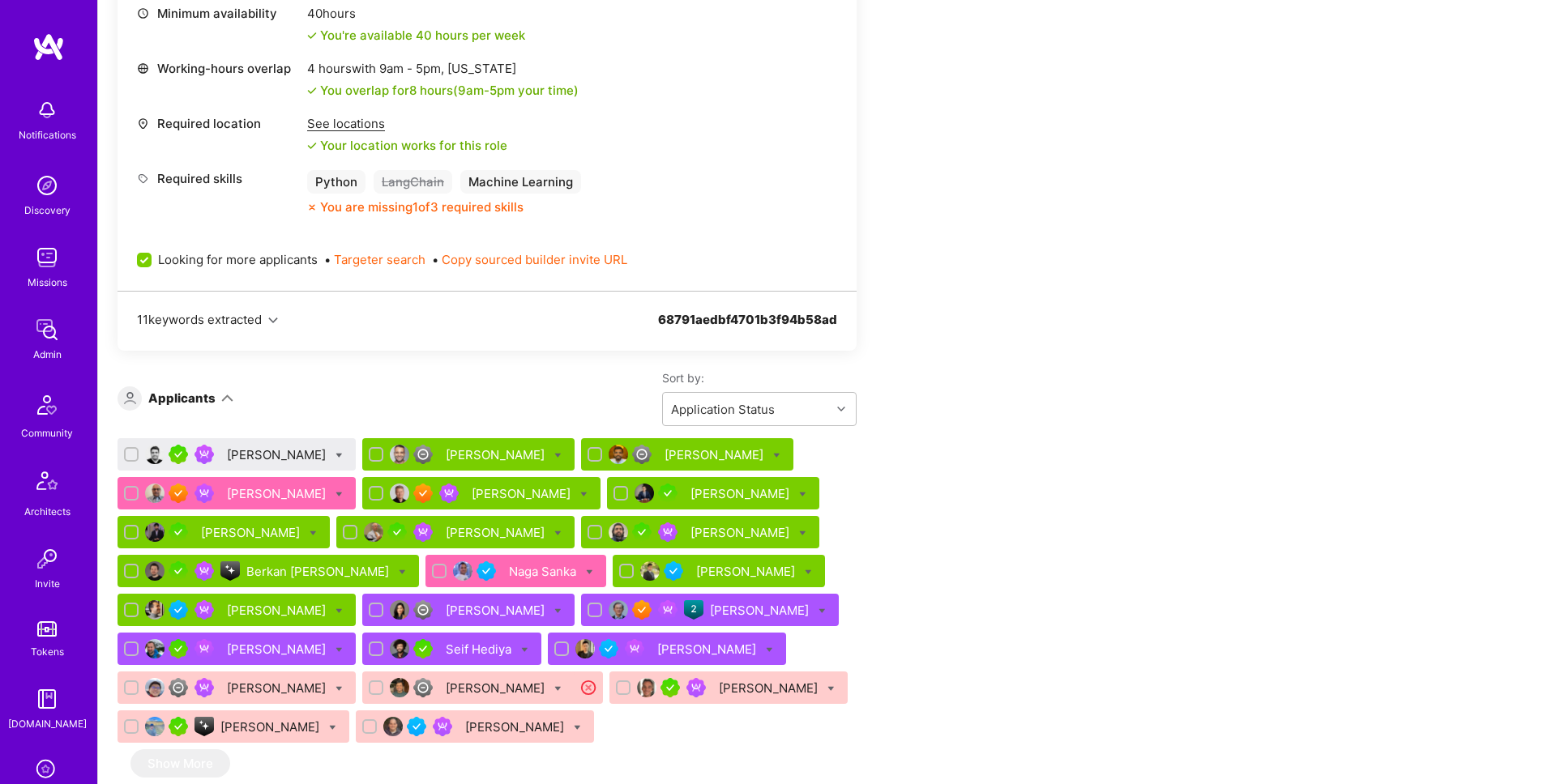
click at [260, 446] on div "Vaibhav Malhotra" at bounding box center [277, 455] width 102 height 17
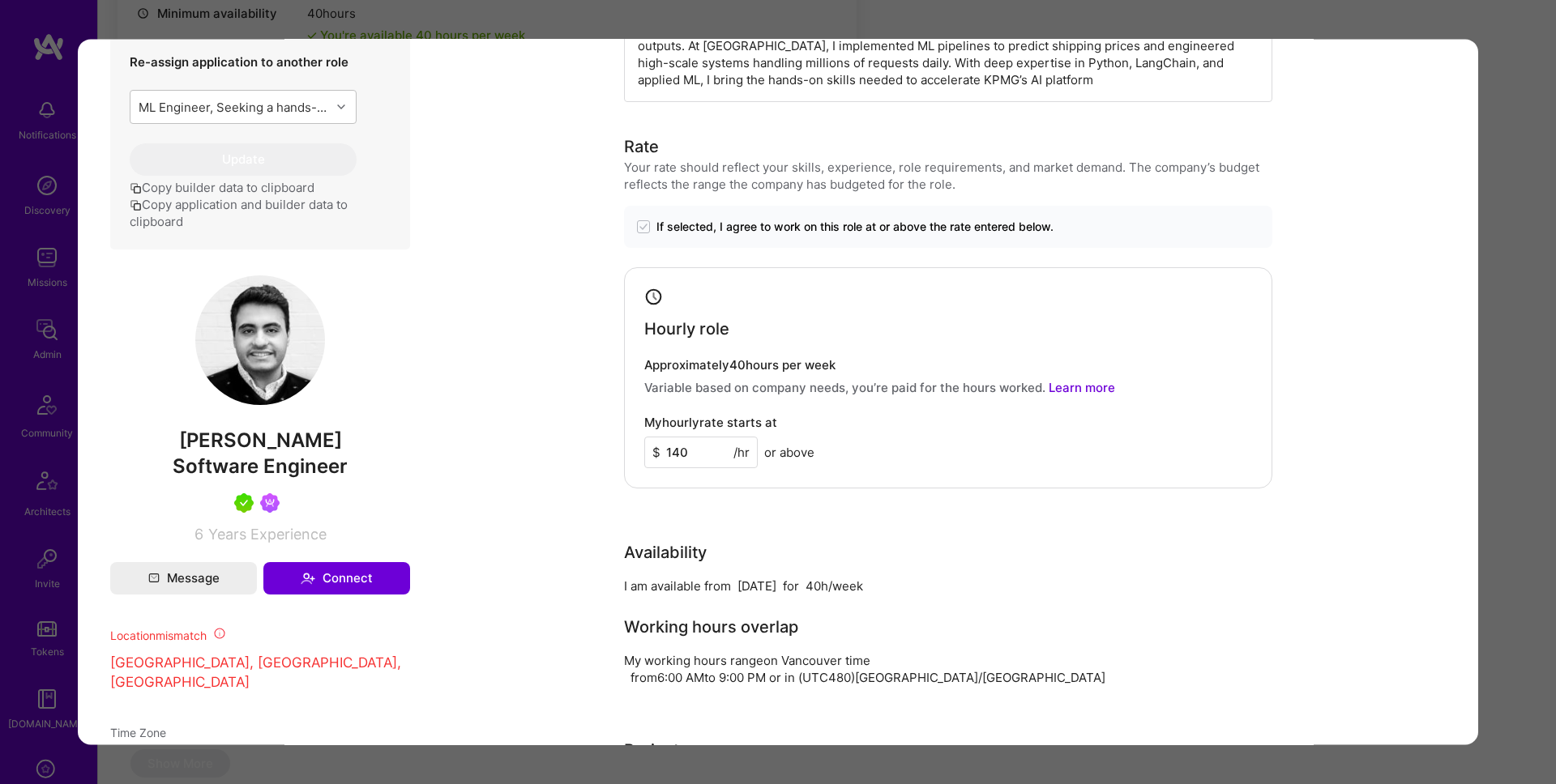
scroll to position [603, 0]
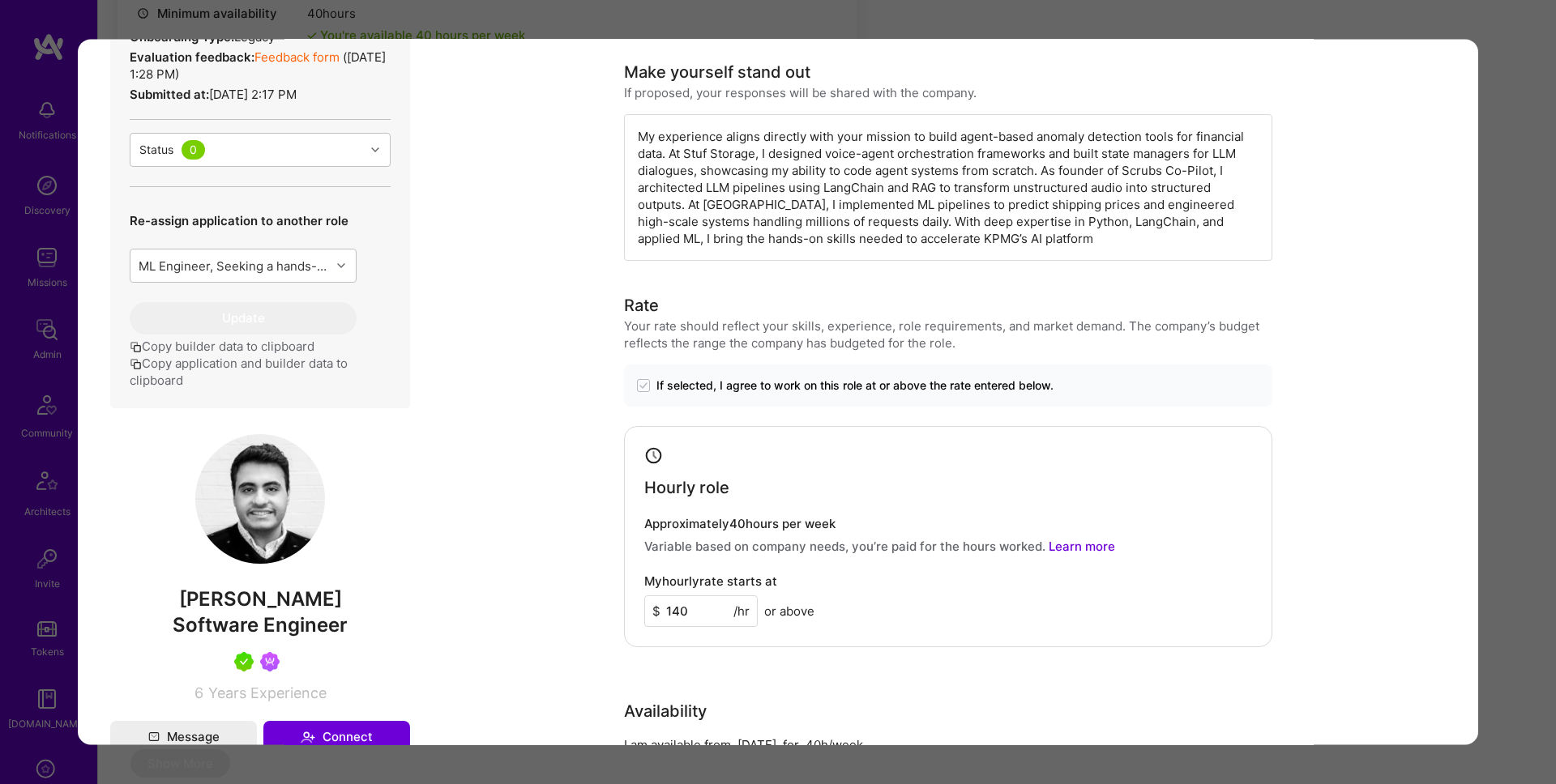
drag, startPoint x: 1522, startPoint y: 188, endPoint x: 683, endPoint y: 175, distance: 839.1
click at [1518, 188] on div "Application 1 of 23 Builder Missing Requirements Required Location See location…" at bounding box center [778, 392] width 1556 height 784
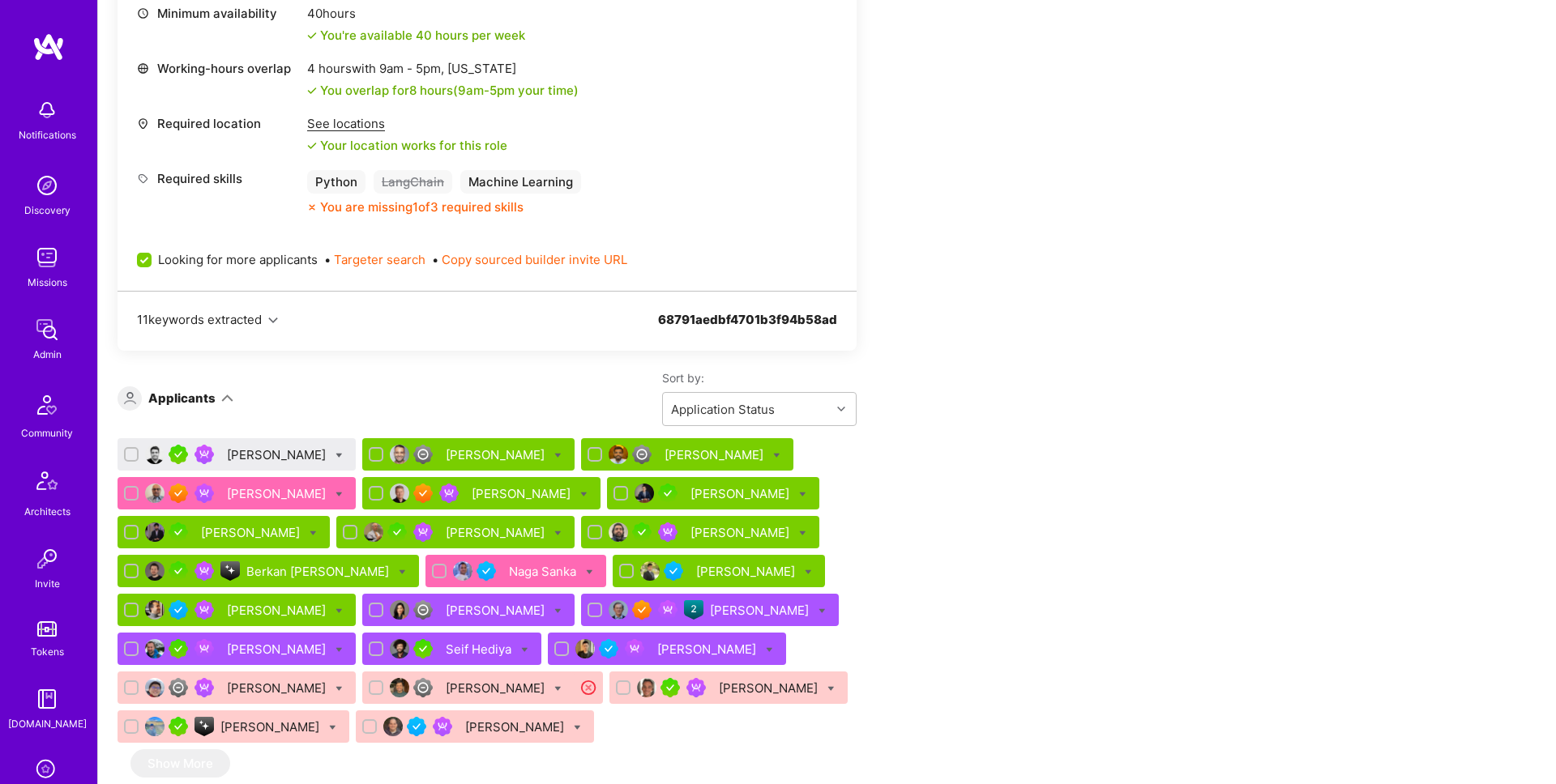
click at [336, 452] on icon at bounding box center [340, 456] width 8 height 8
checkbox input "true"
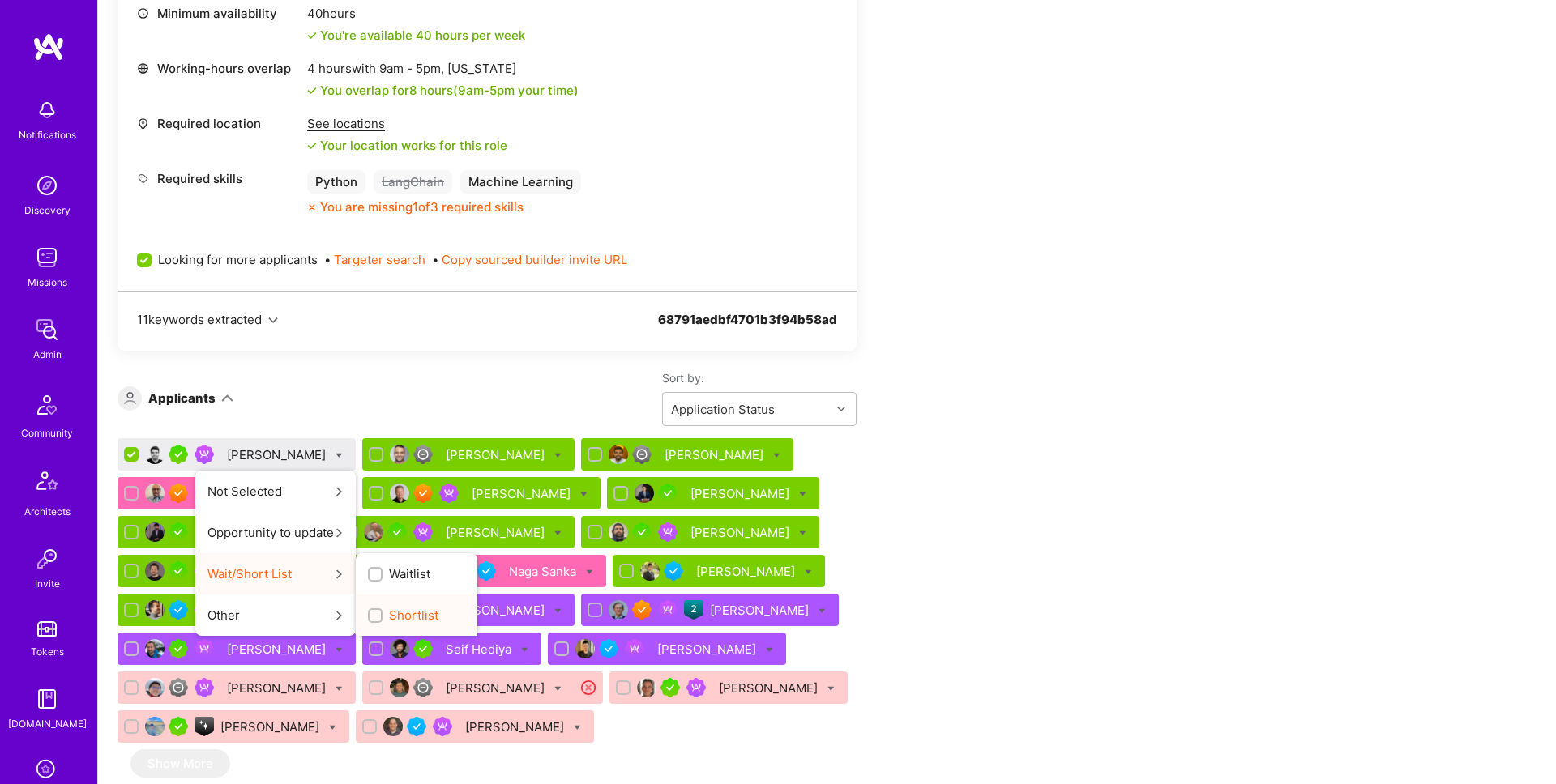
click at [388, 607] on label "Shortlist" at bounding box center [404, 616] width 70 height 17
click at [383, 611] on input "Shortlist" at bounding box center [377, 617] width 11 height 11
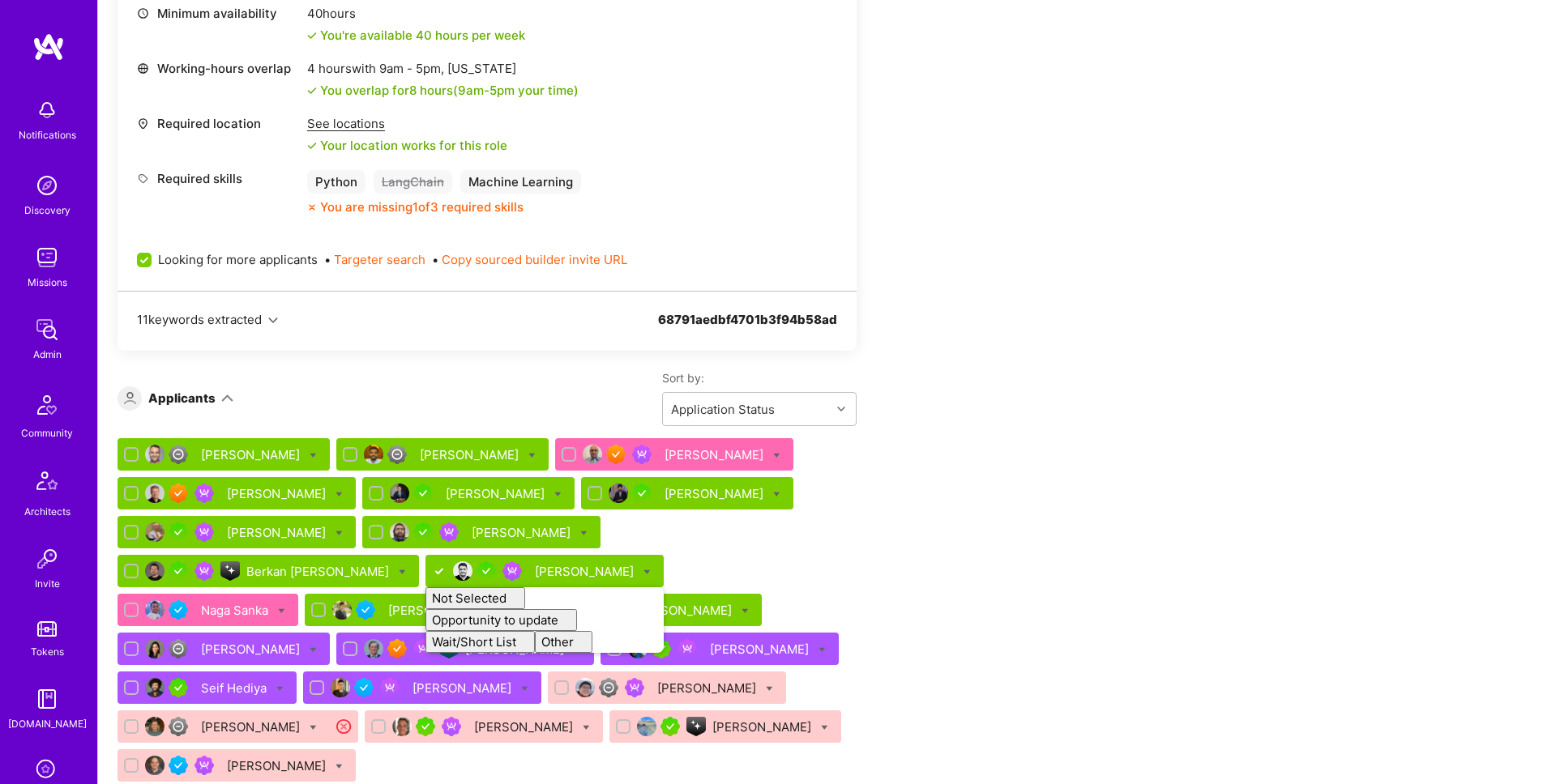
checkbox input "false"
click at [988, 411] on div "Team Members We’re actively looking for builders. This is the best time to requ…" at bounding box center [603, 462] width 973 height 5977
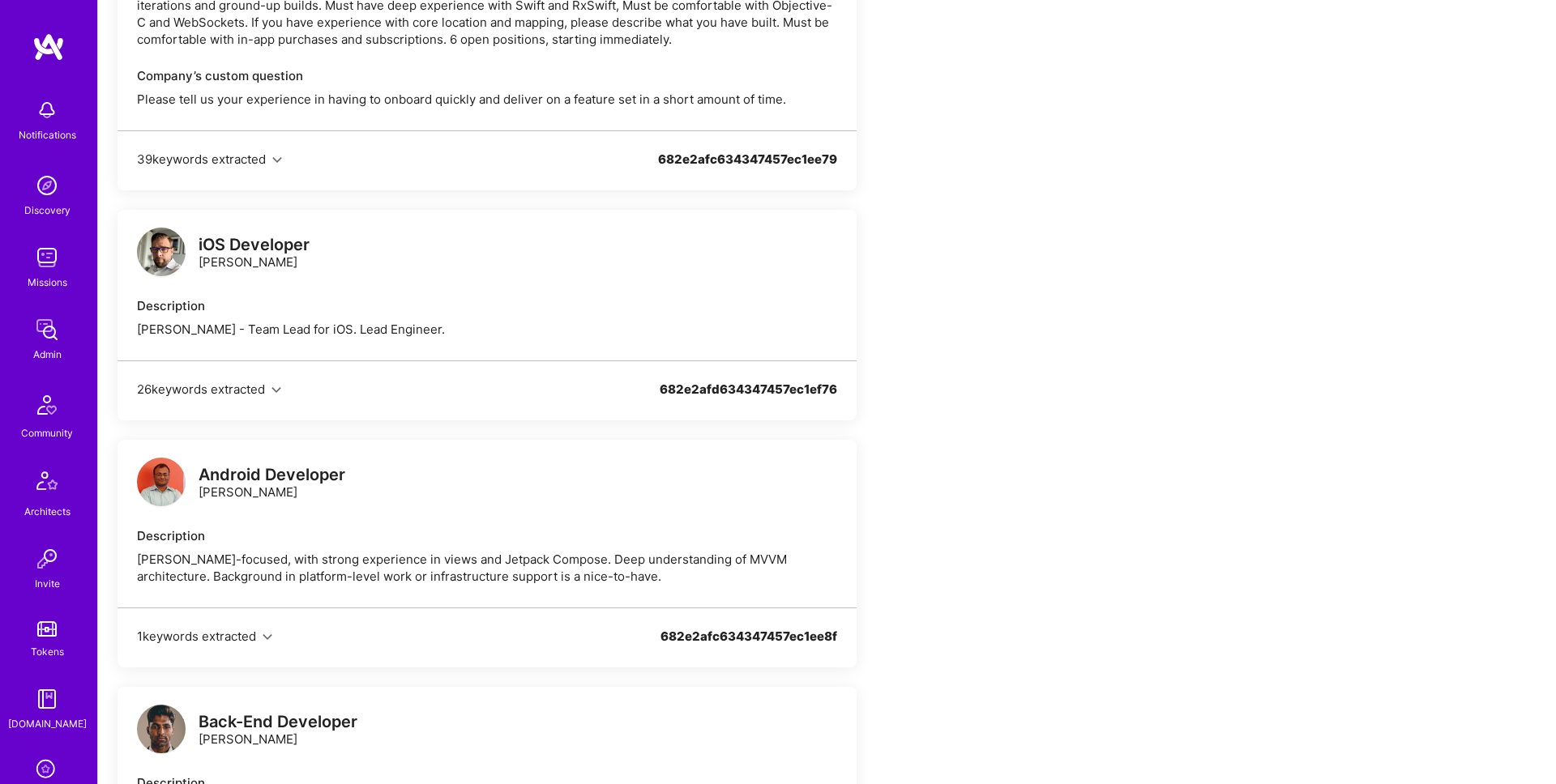
scroll to position [1092, 0]
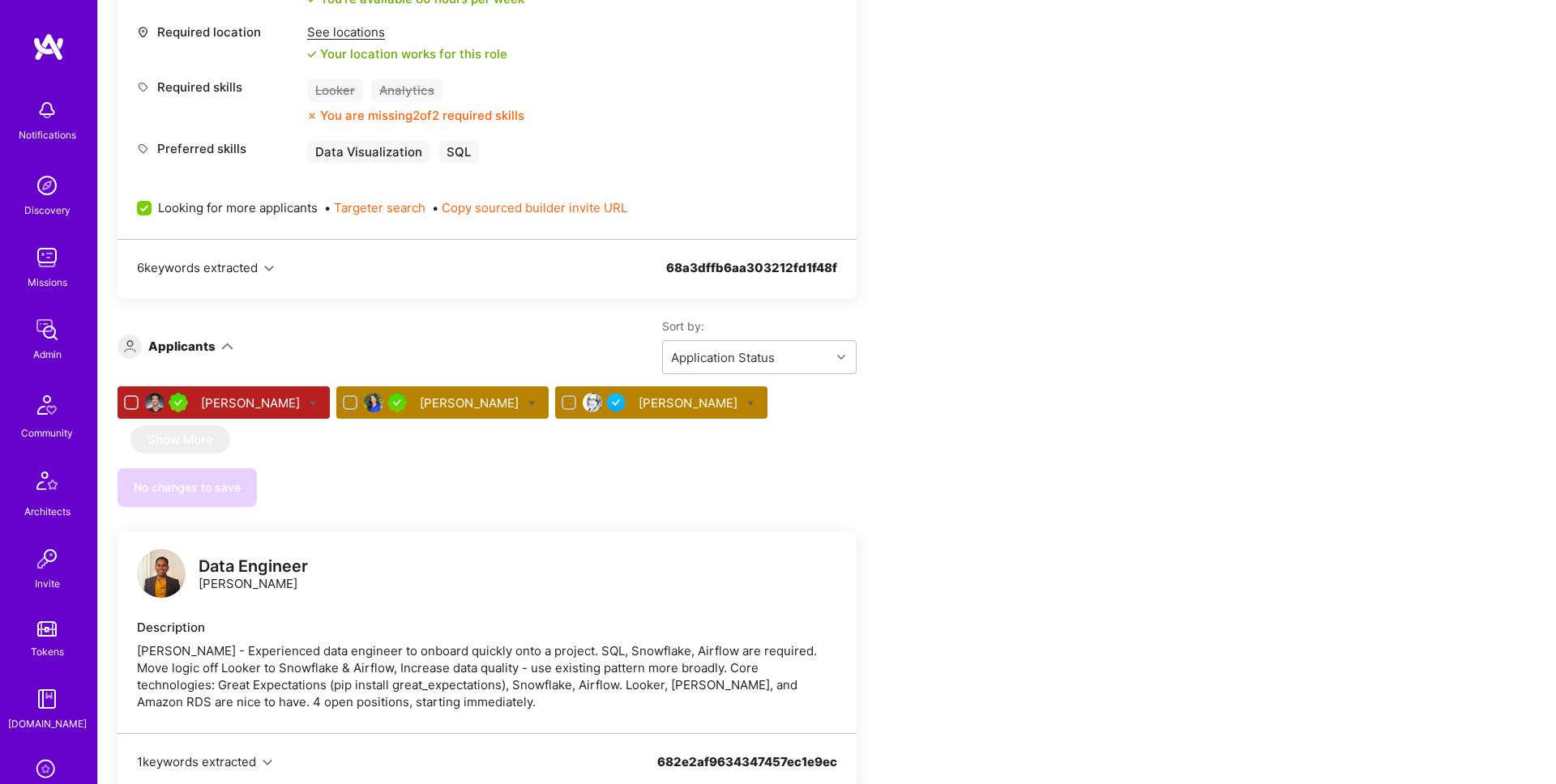
scroll to position [690, 0]
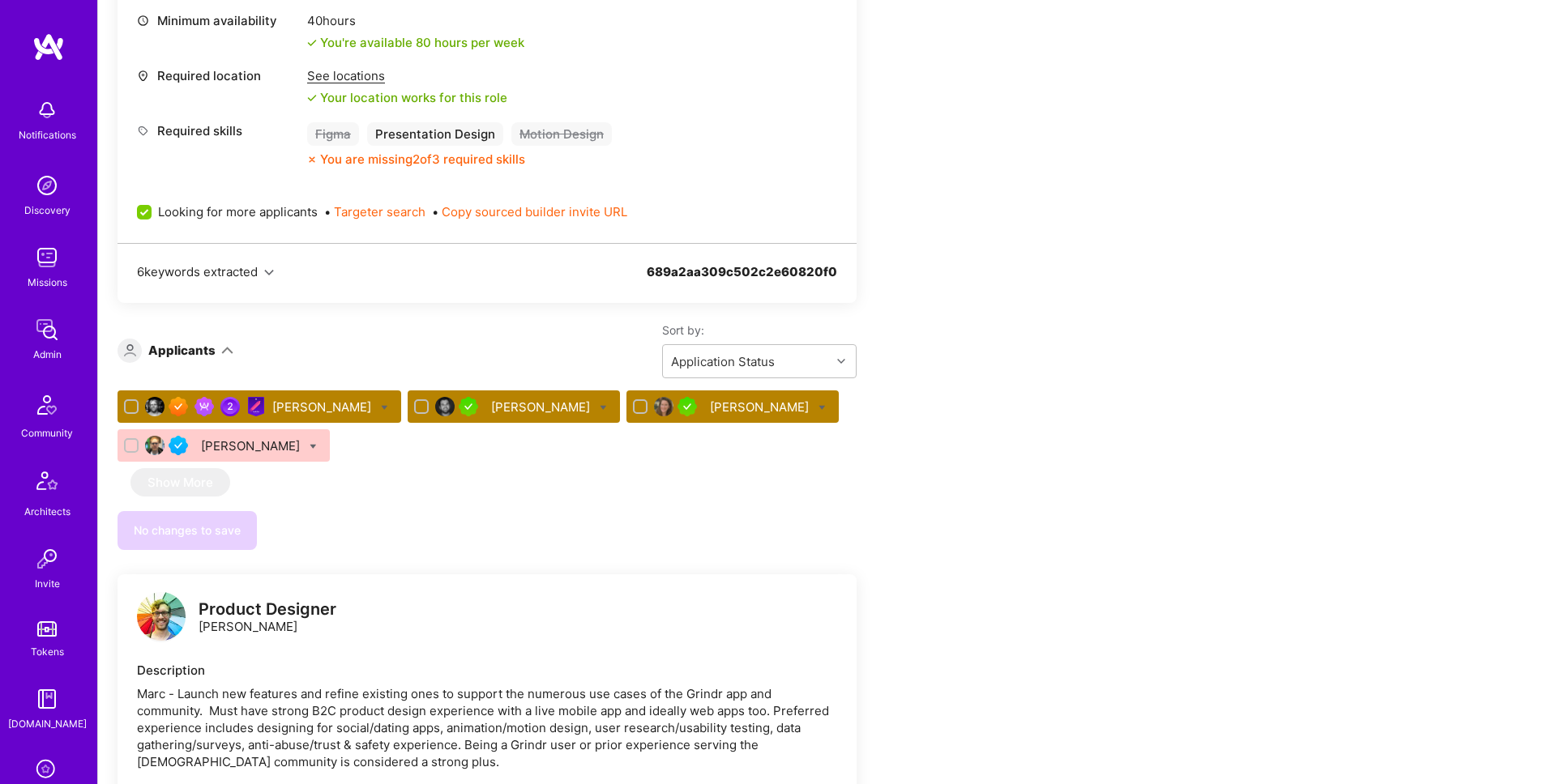
scroll to position [576, 0]
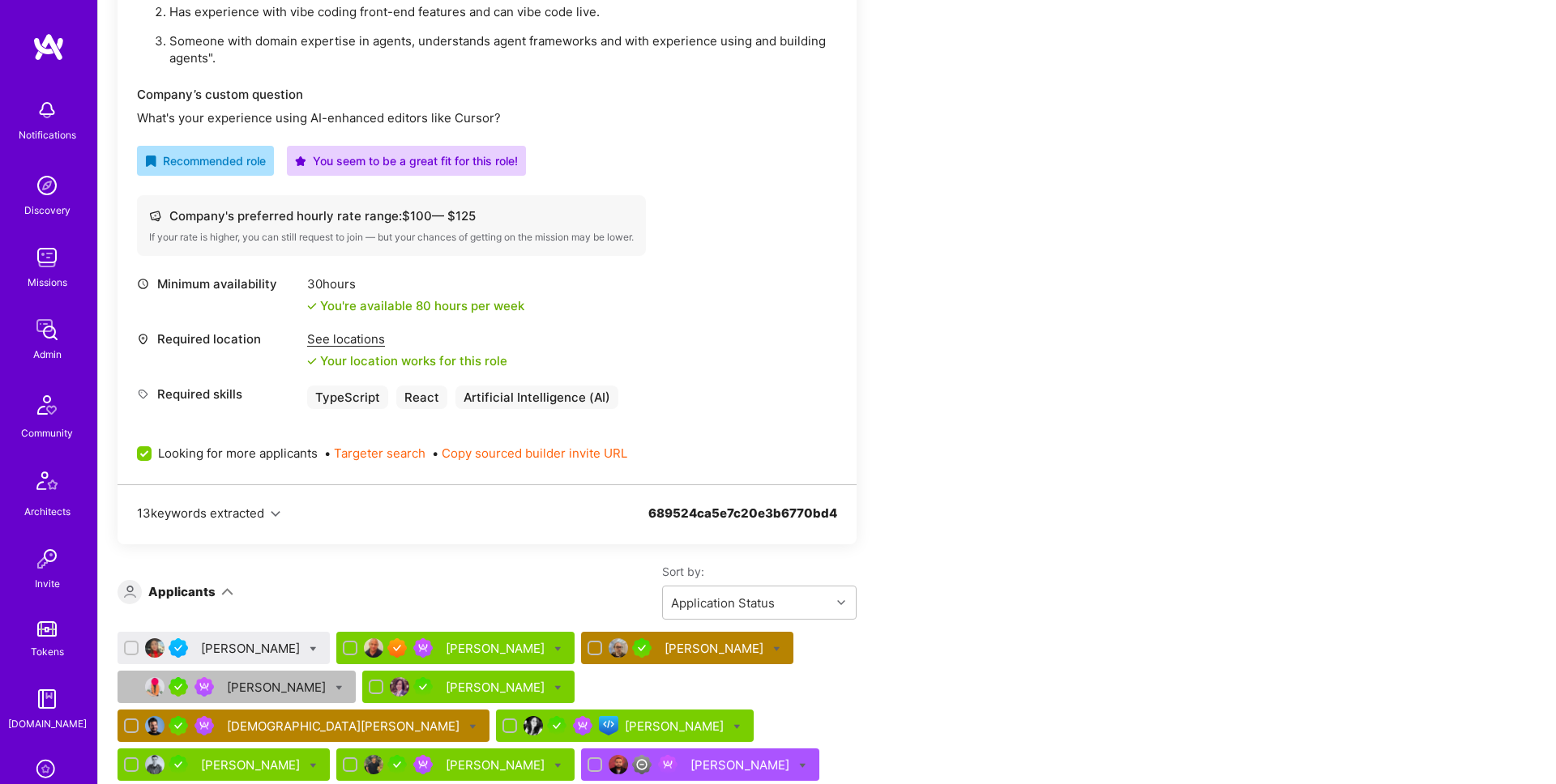
scroll to position [798, 0]
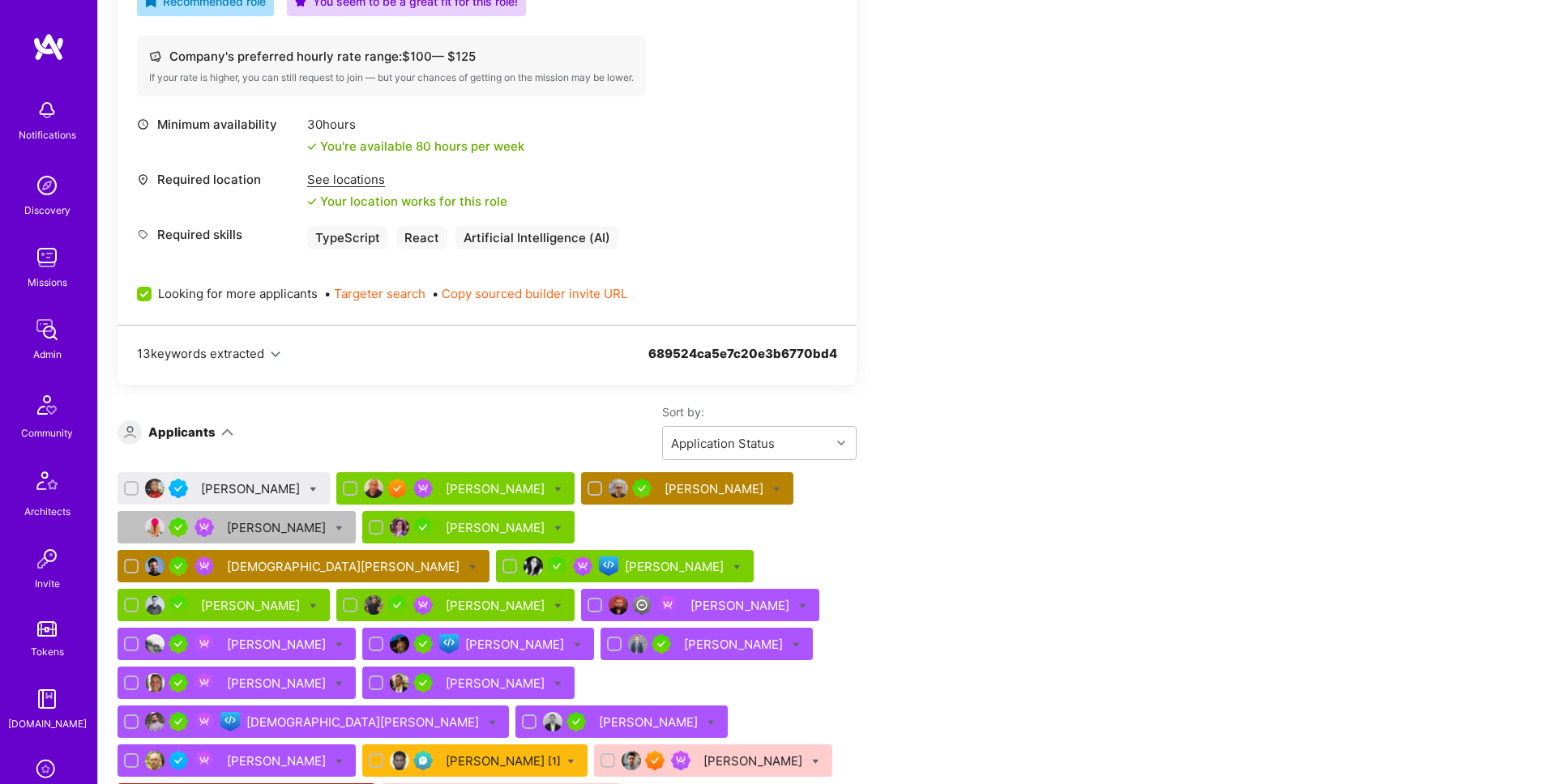
click at [227, 492] on div "Olena Pashchenko" at bounding box center [251, 489] width 102 height 17
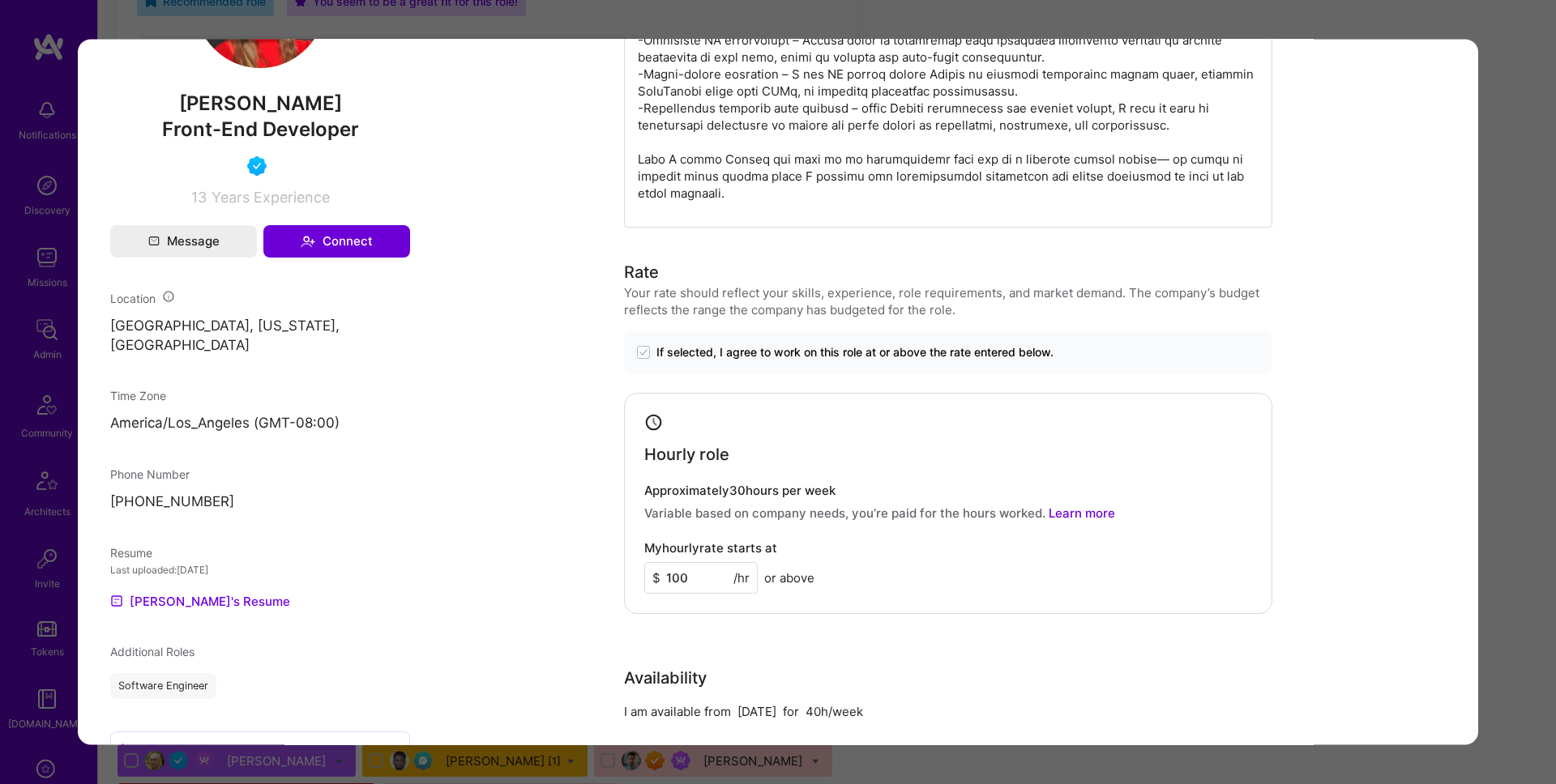
scroll to position [715, 0]
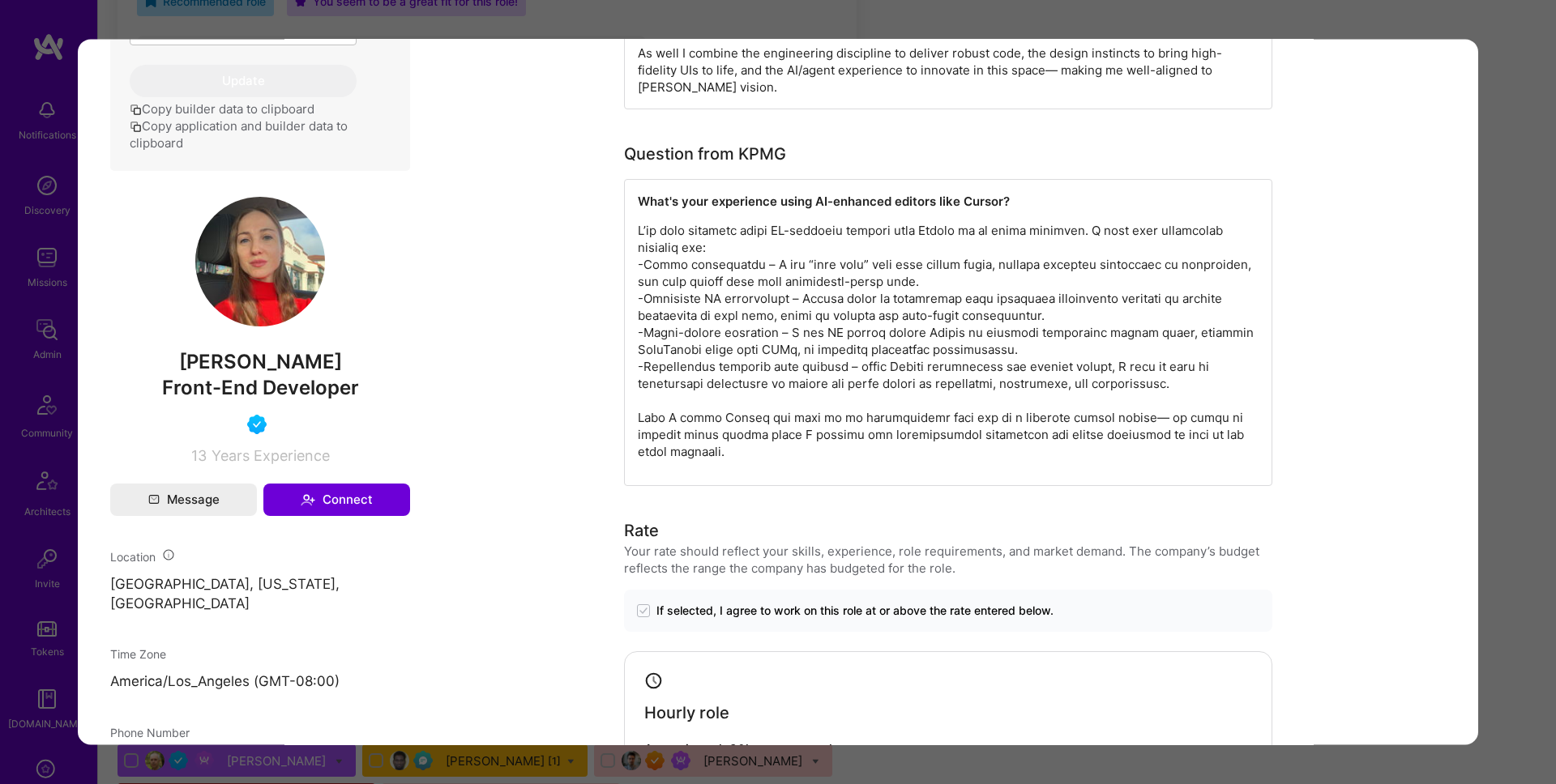
click at [1511, 246] on div "Application 1 of 22 Evaluation scores Expertise level Very good Interpersonal s…" at bounding box center [778, 392] width 1556 height 784
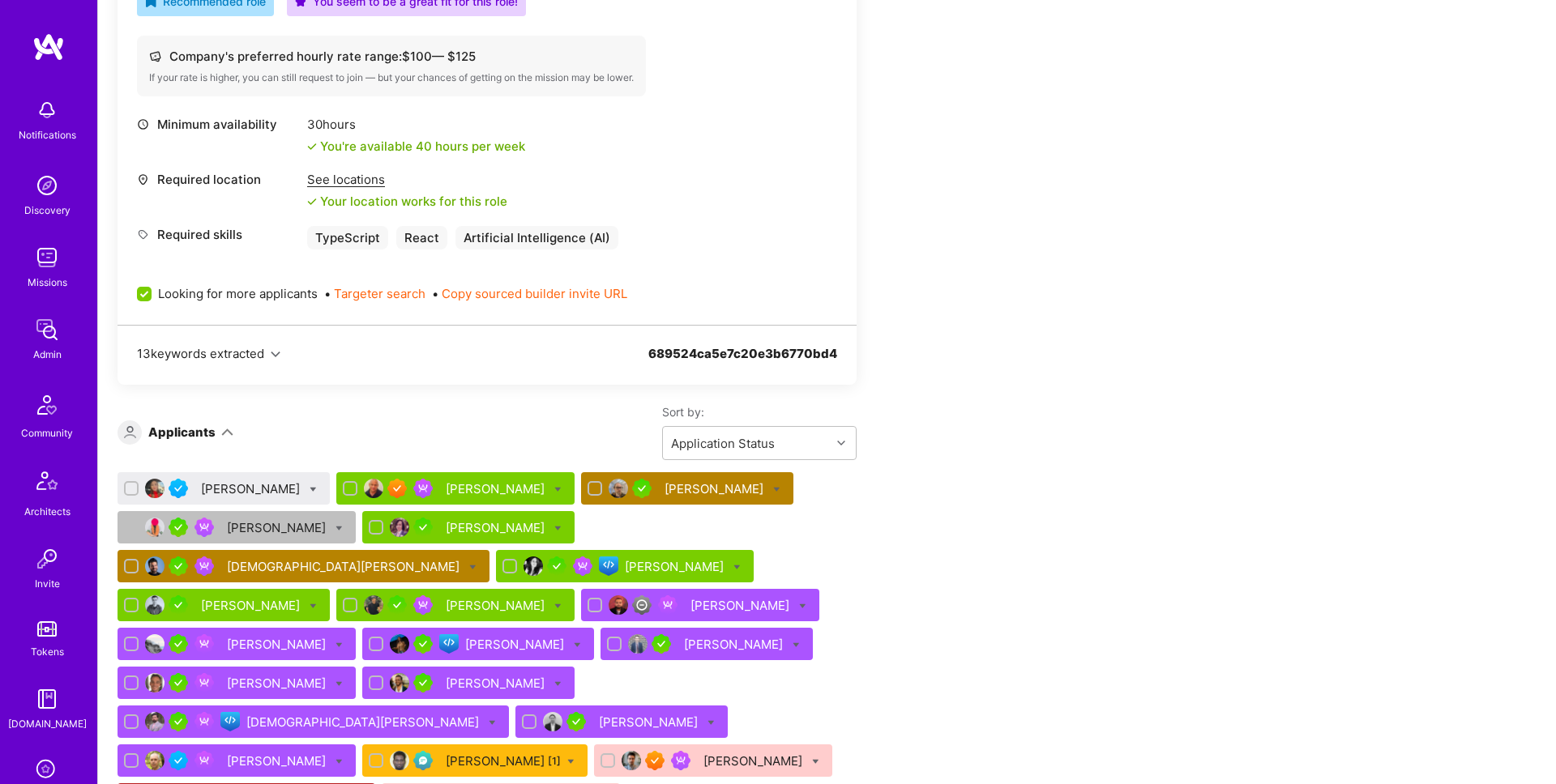
click at [317, 484] on div at bounding box center [313, 489] width 8 height 17
checkbox input "true"
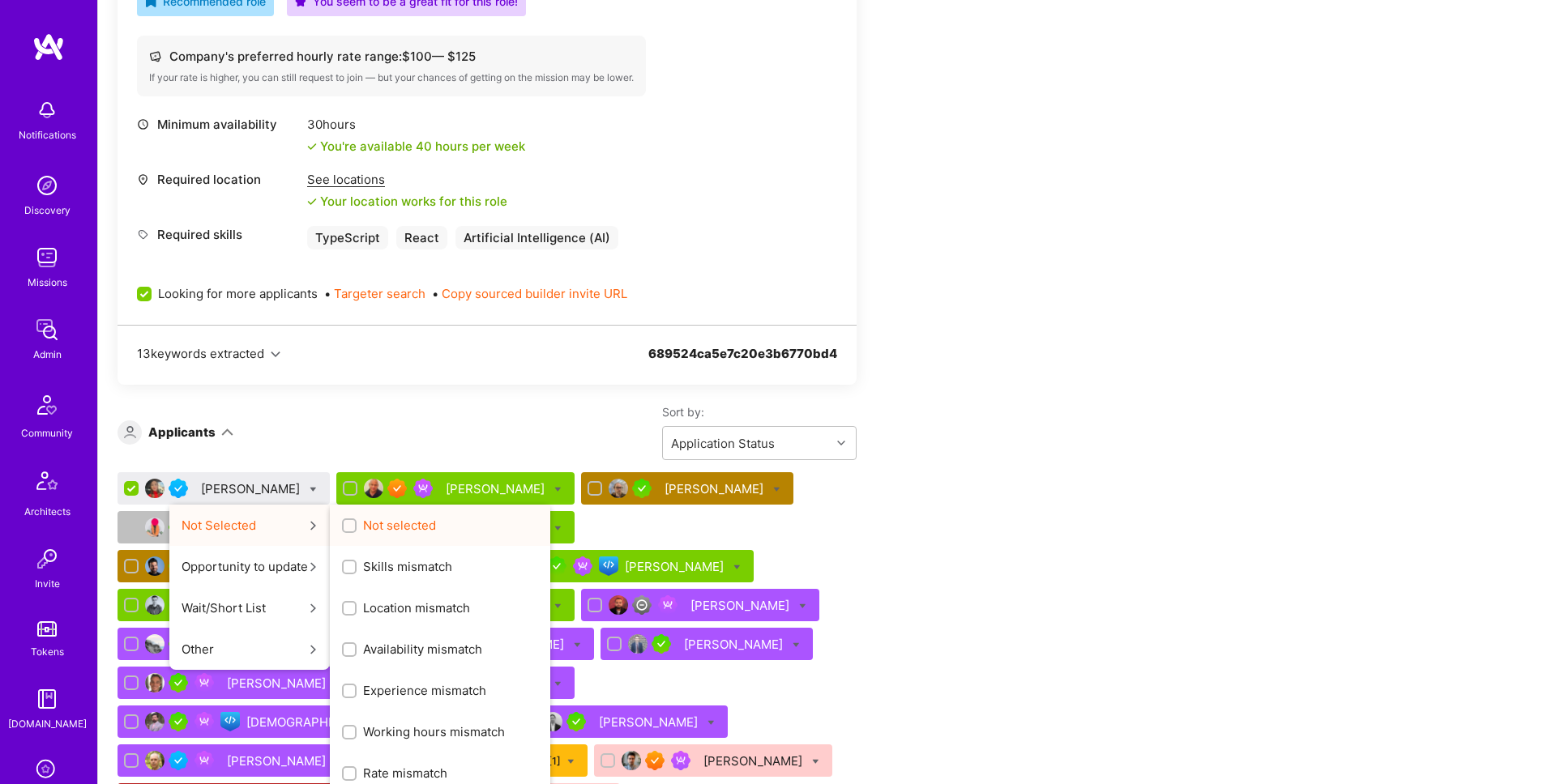
click at [357, 522] on input "Not selected" at bounding box center [351, 527] width 11 height 11
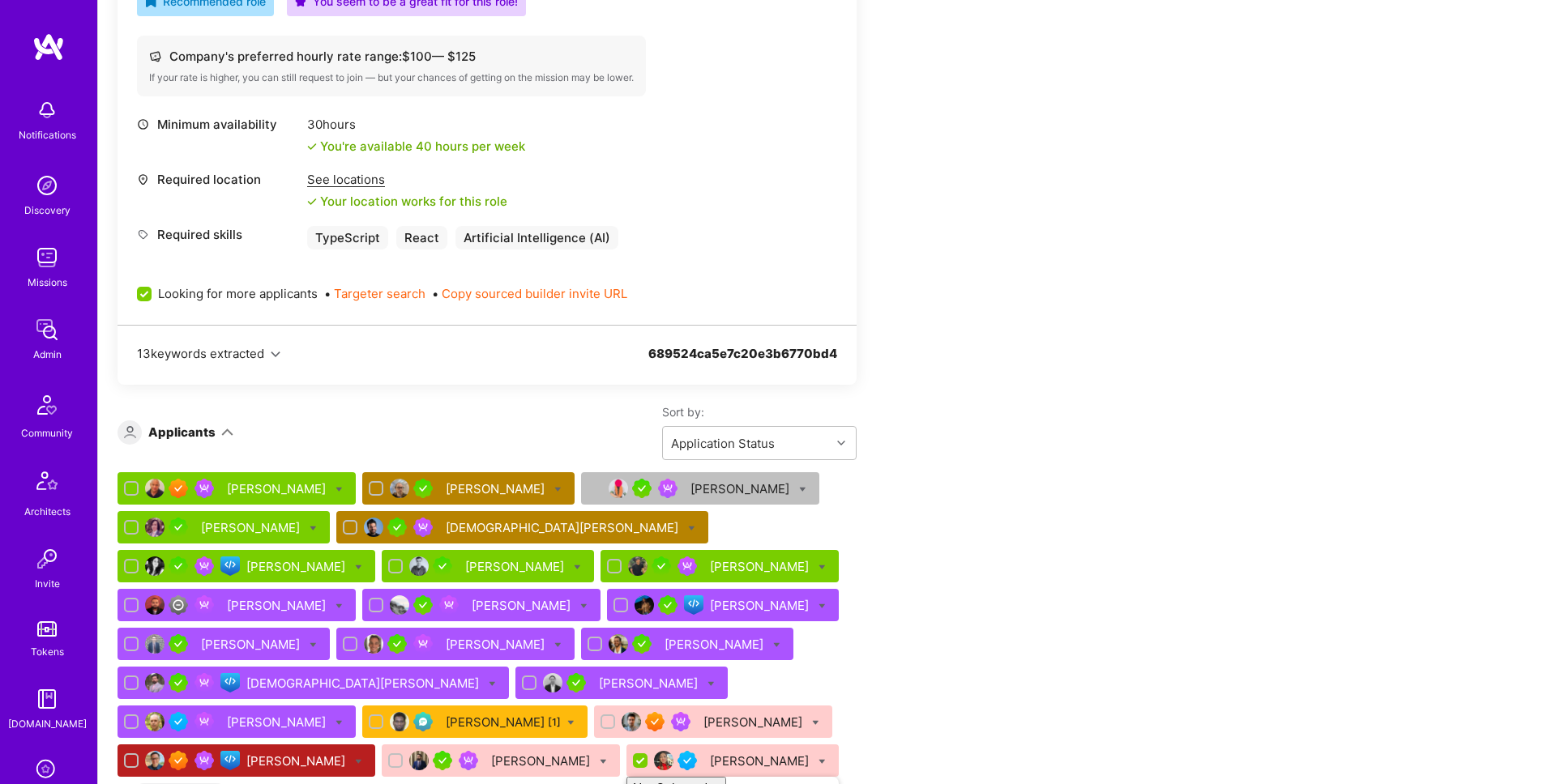
checkbox input "false"
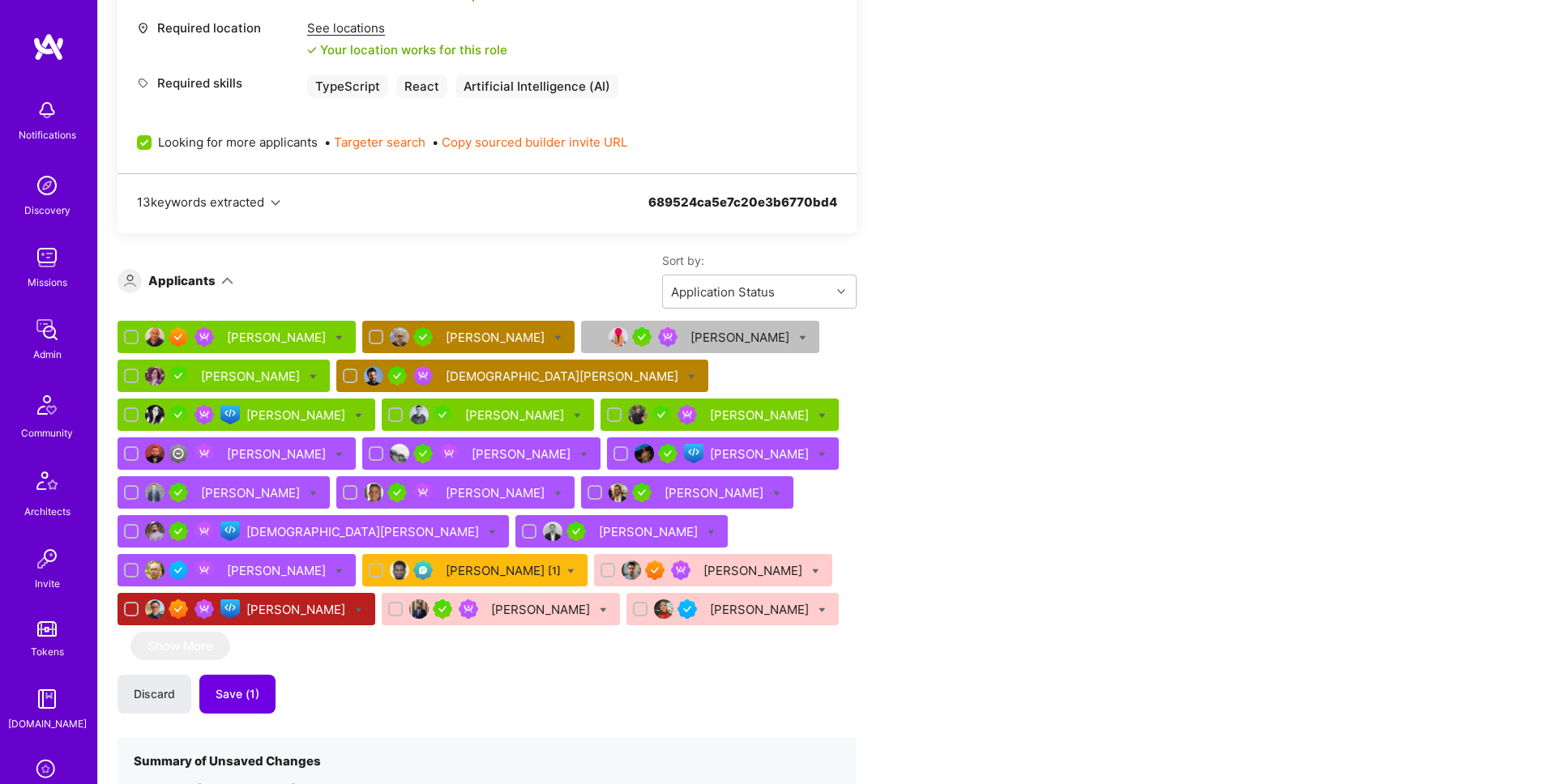
scroll to position [1017, 0]
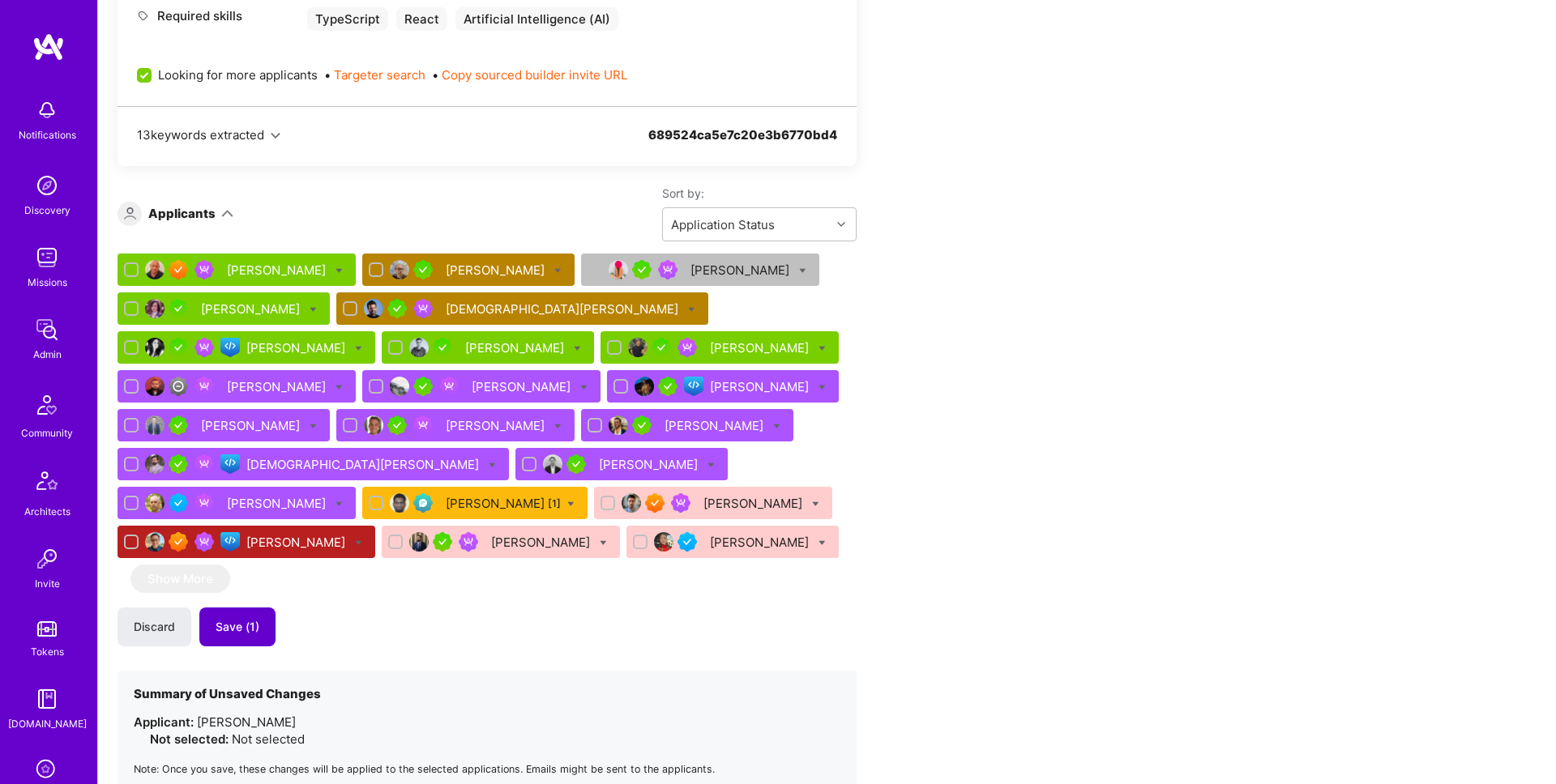
click at [251, 628] on span "Save (1)" at bounding box center [238, 627] width 44 height 16
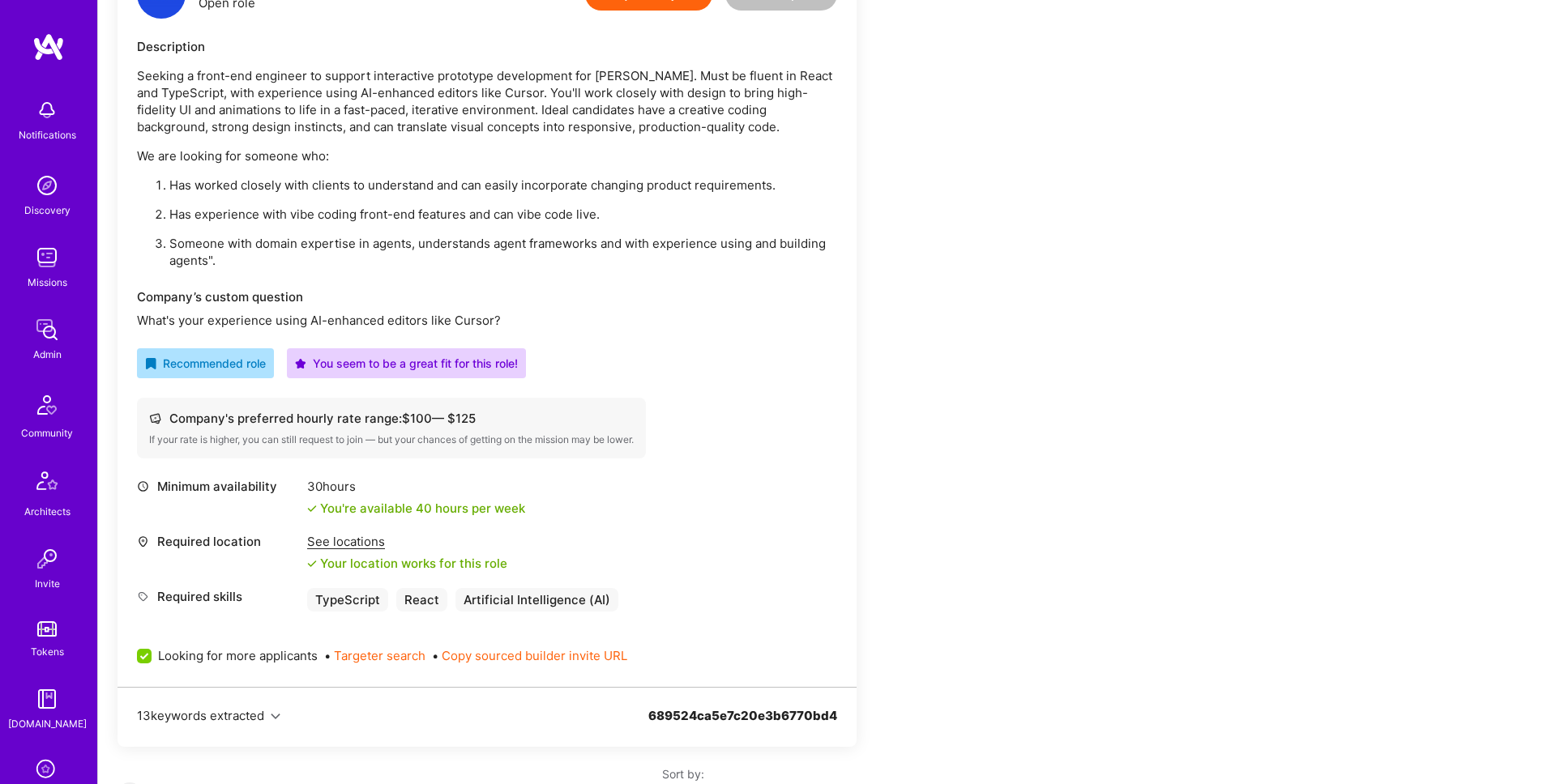
scroll to position [254, 0]
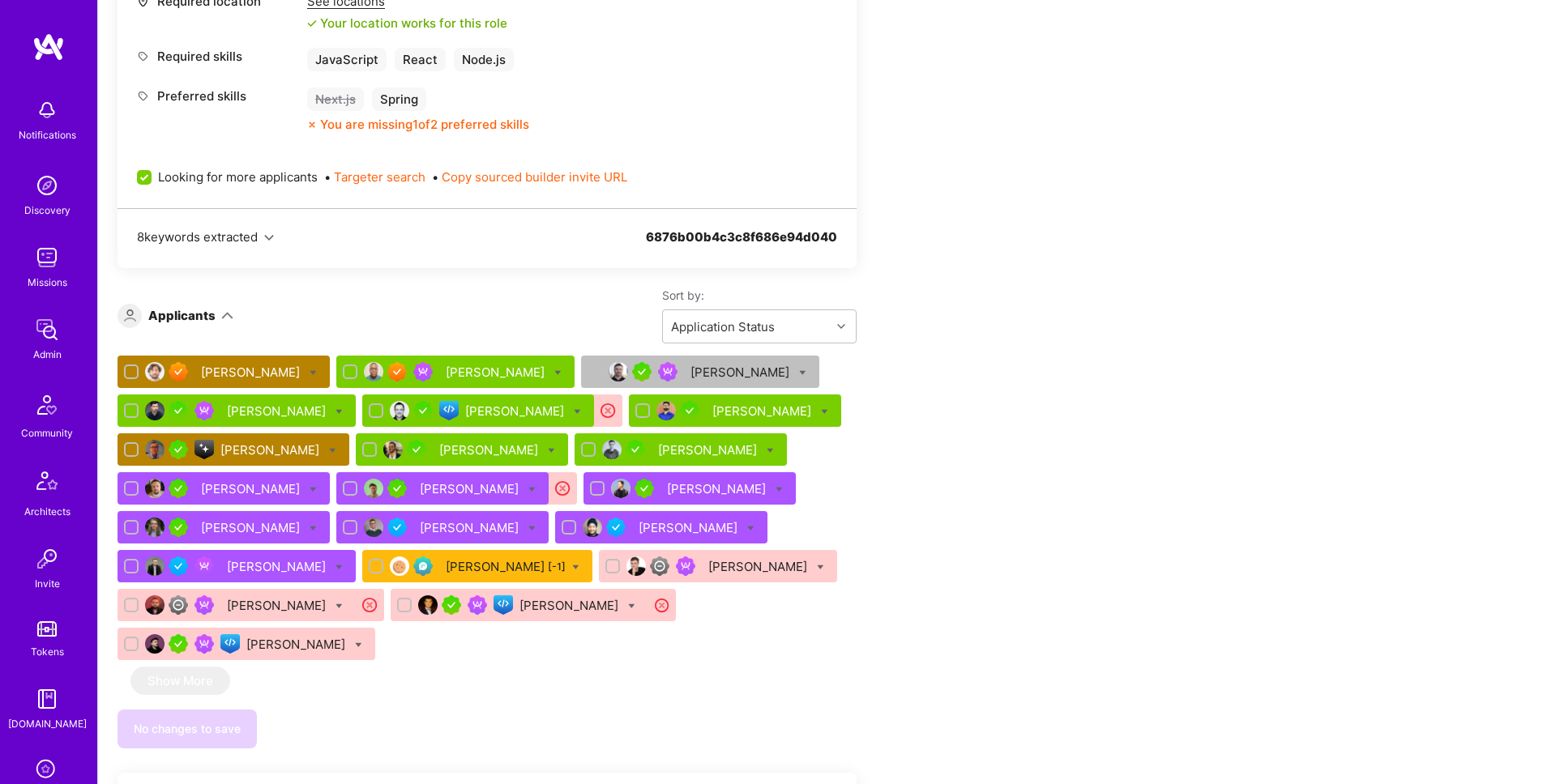
scroll to position [1019, 0]
